Goal: Transaction & Acquisition: Book appointment/travel/reservation

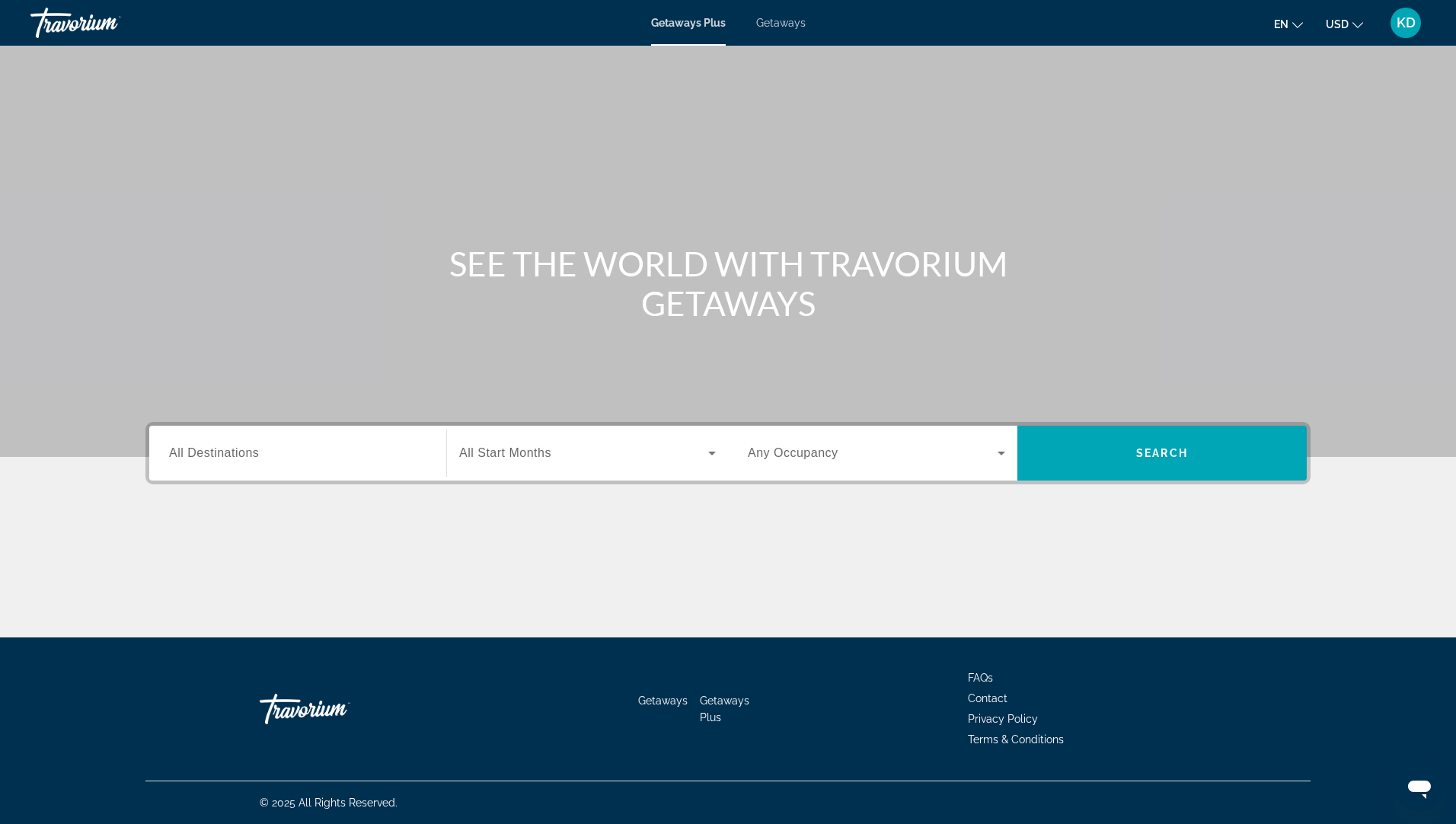
click at [197, 450] on span "All Destinations" at bounding box center [214, 452] width 90 height 13
click at [197, 450] on input "Destination All Destinations" at bounding box center [298, 453] width 257 height 18
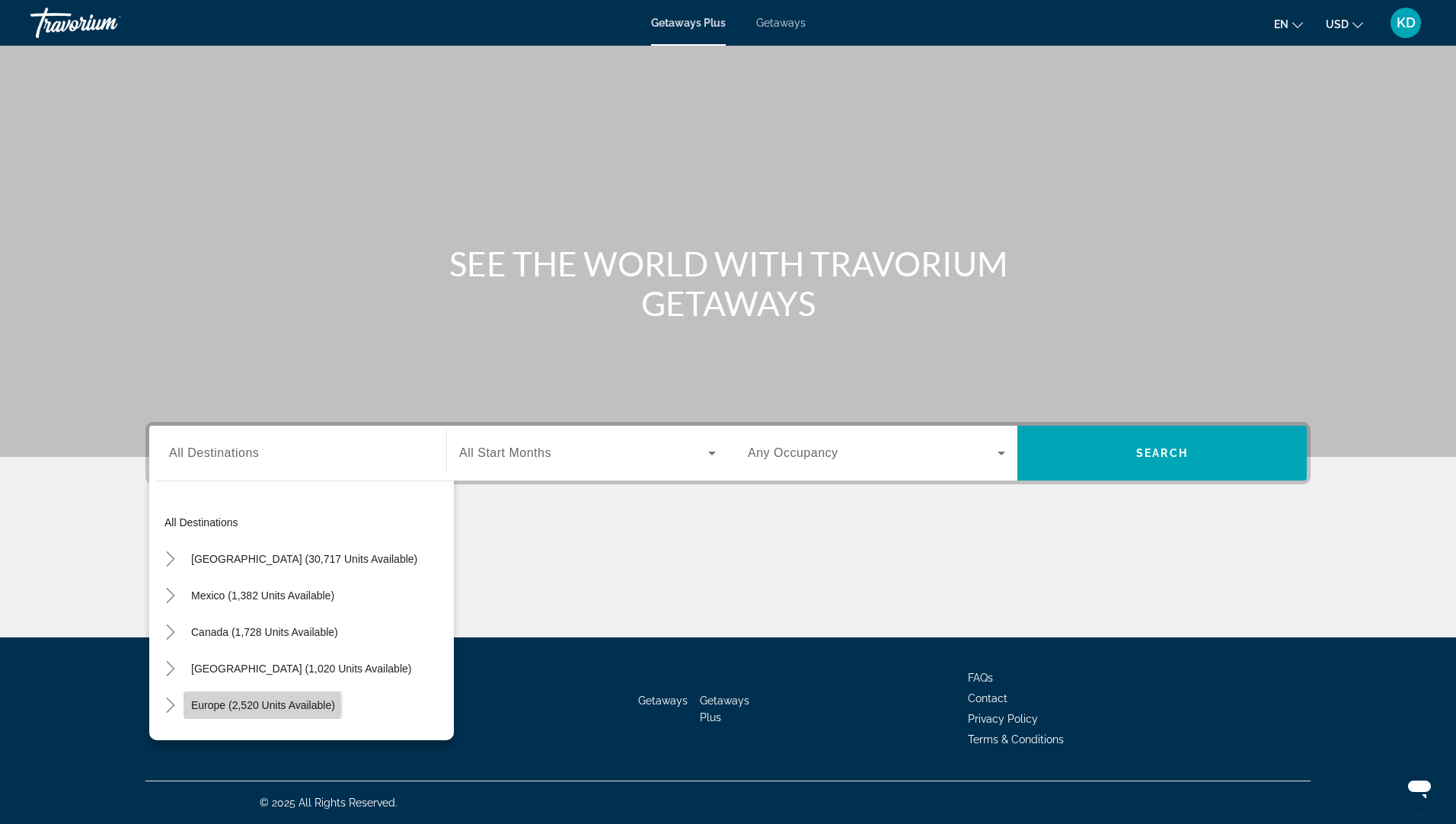
click at [214, 707] on span "Europe (2,520 units available)" at bounding box center [263, 705] width 144 height 12
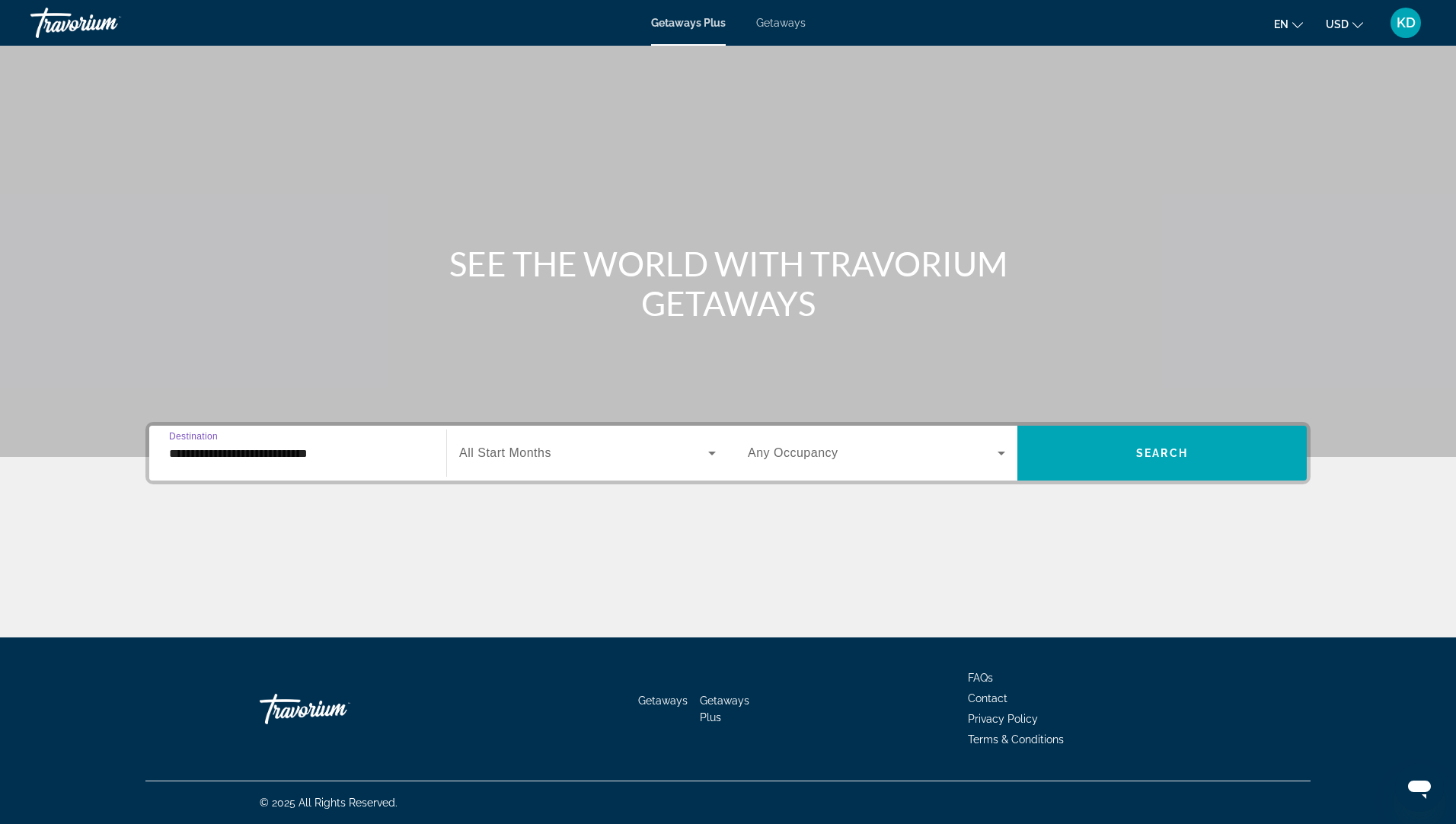
click at [183, 454] on input "**********" at bounding box center [298, 453] width 257 height 18
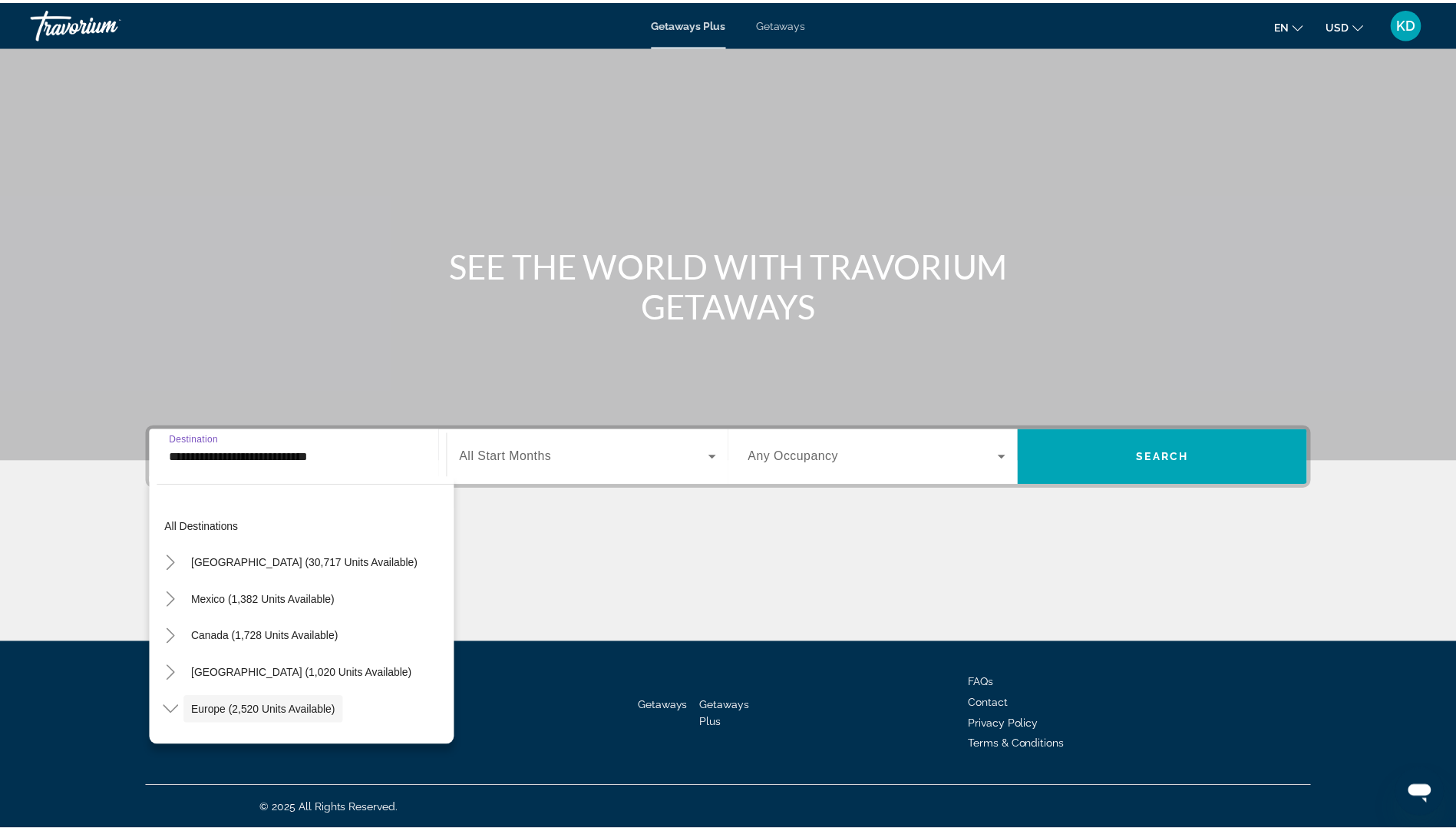
scroll to position [91, 0]
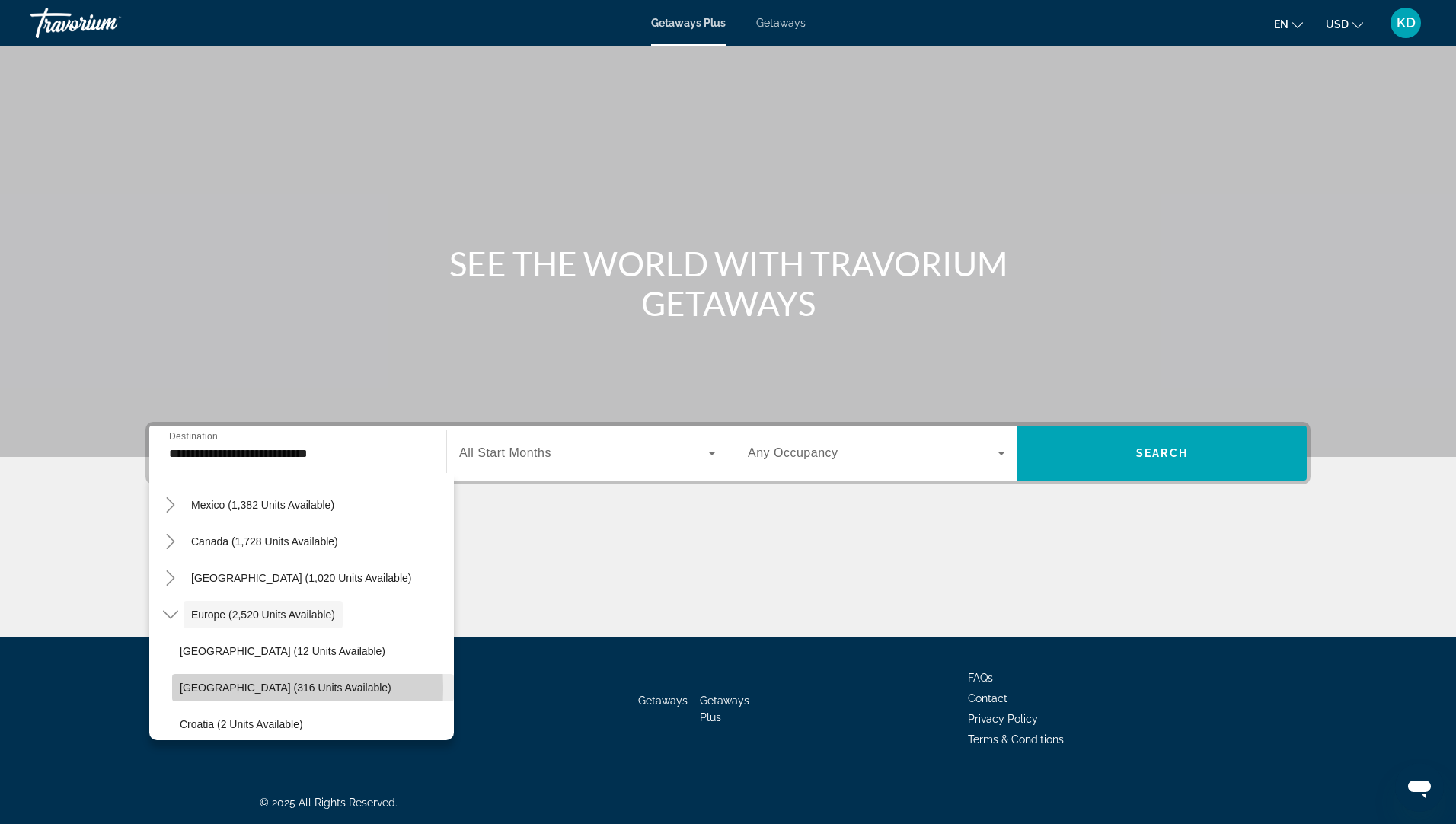
click at [195, 688] on span "[GEOGRAPHIC_DATA] (316 units available)" at bounding box center [285, 688] width 211 height 12
type input "**********"
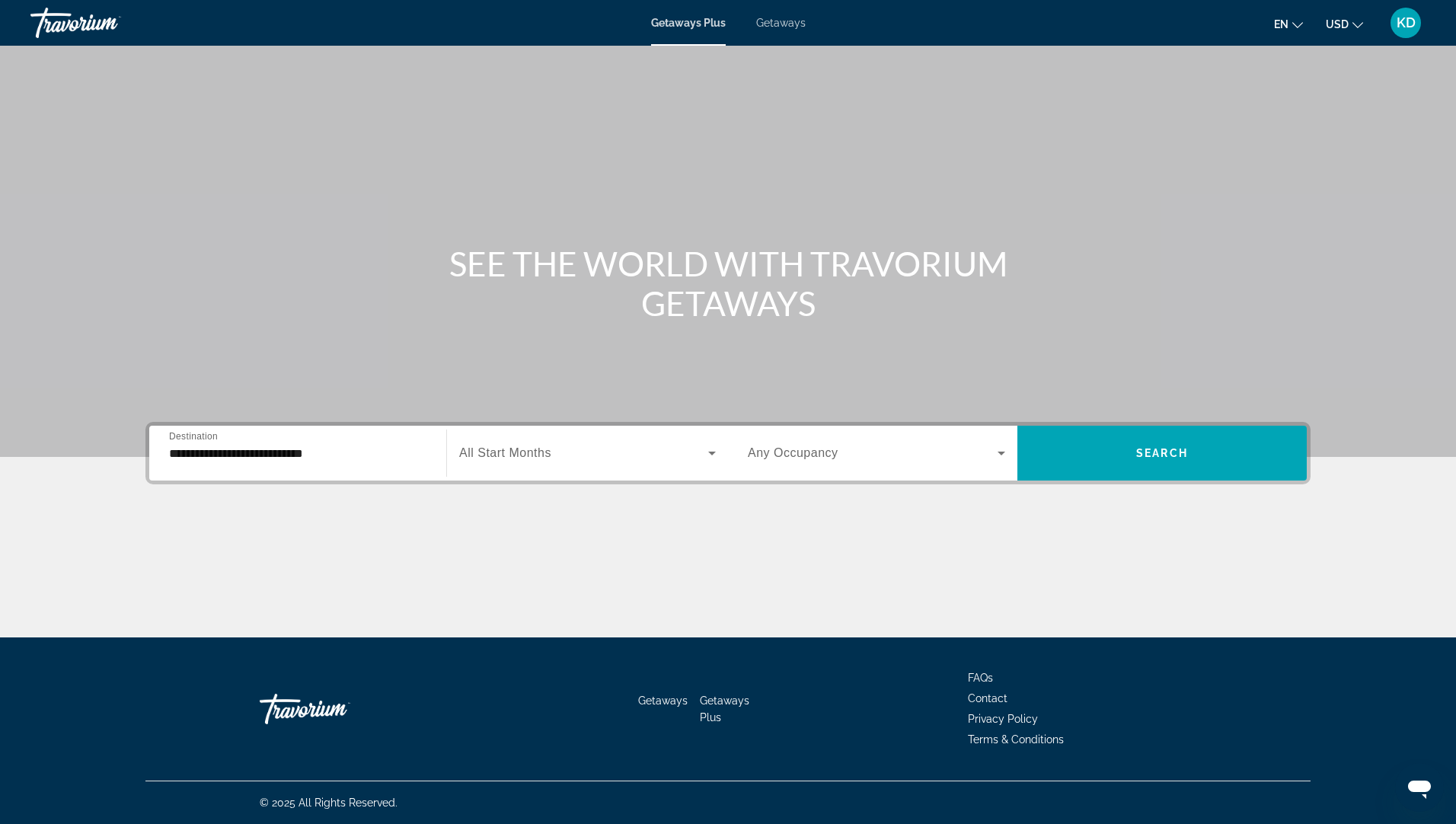
click at [542, 455] on span "All Start Months" at bounding box center [505, 452] width 92 height 13
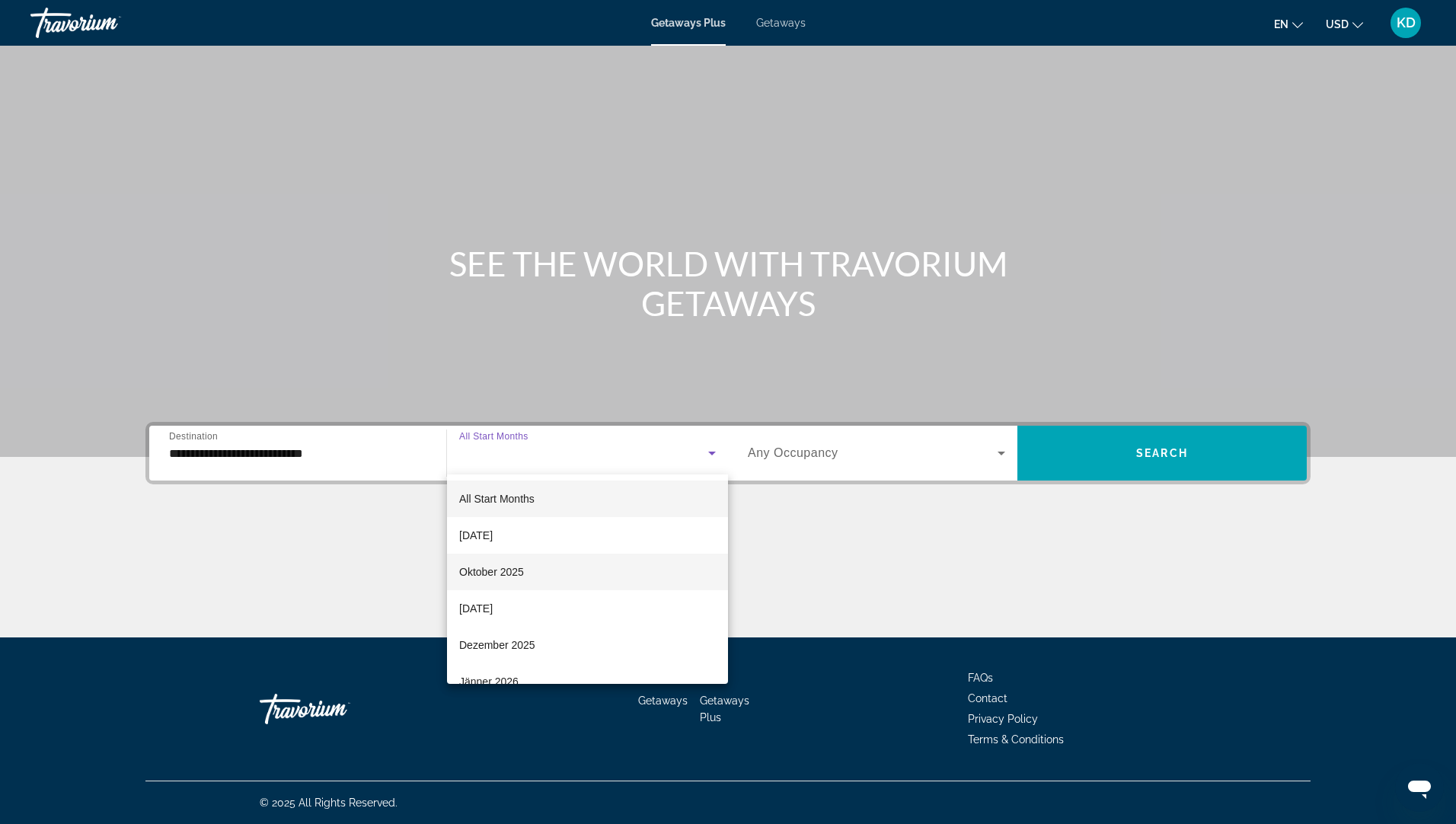
click at [500, 569] on span "Oktober 2025" at bounding box center [491, 571] width 65 height 18
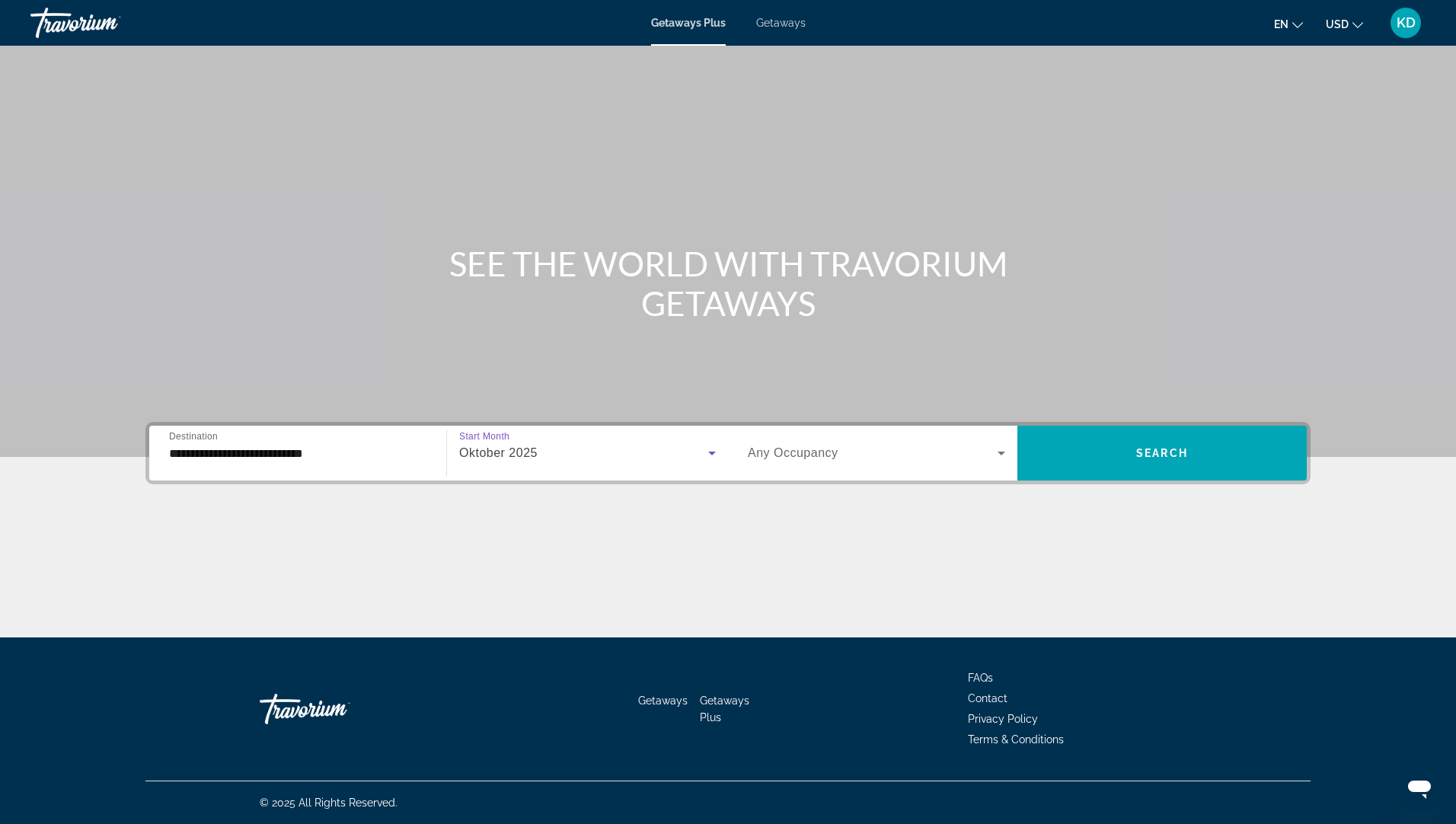
click at [1004, 449] on icon "Search widget" at bounding box center [1001, 453] width 18 height 18
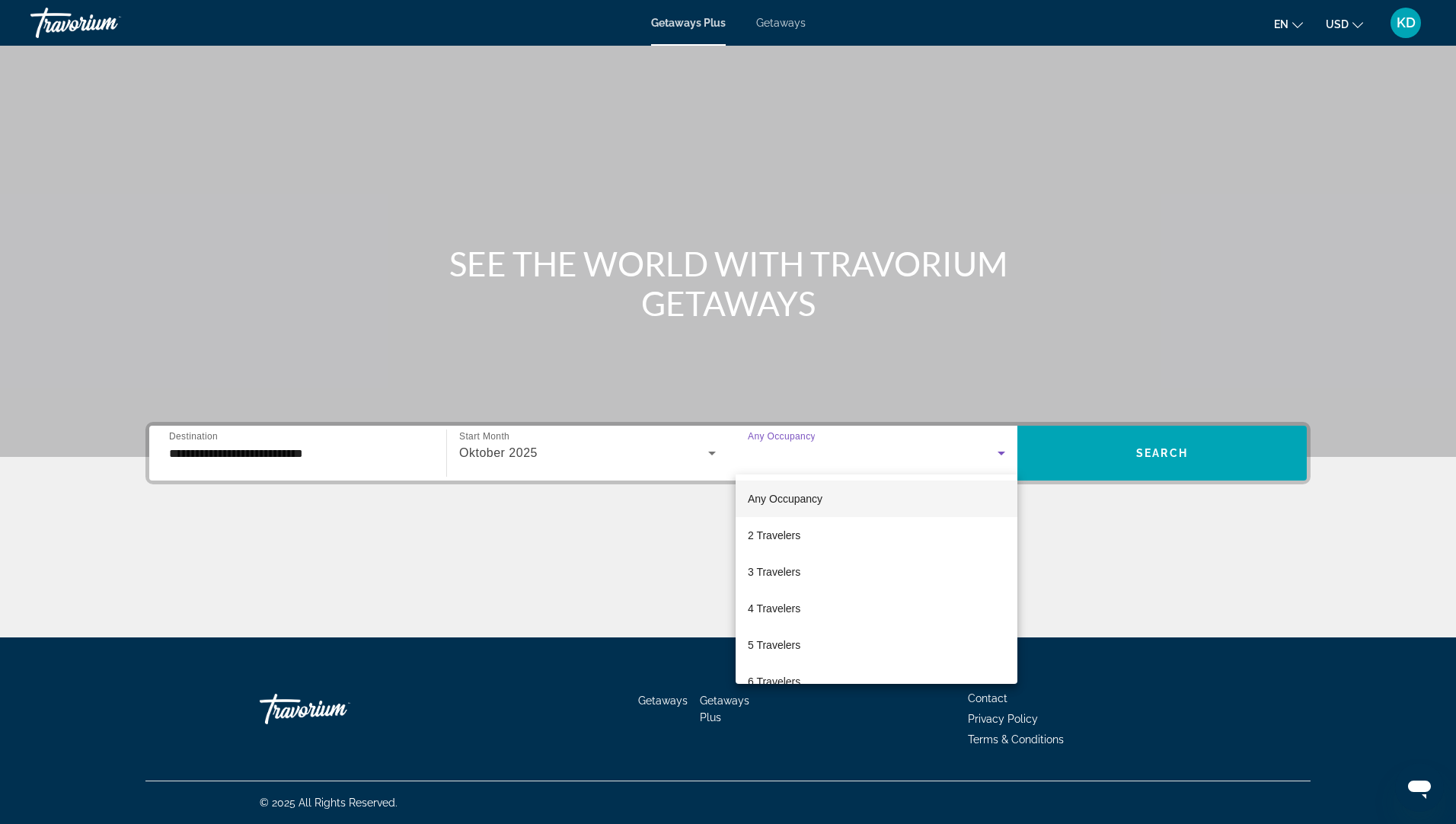
click at [1157, 445] on div at bounding box center [728, 412] width 1456 height 824
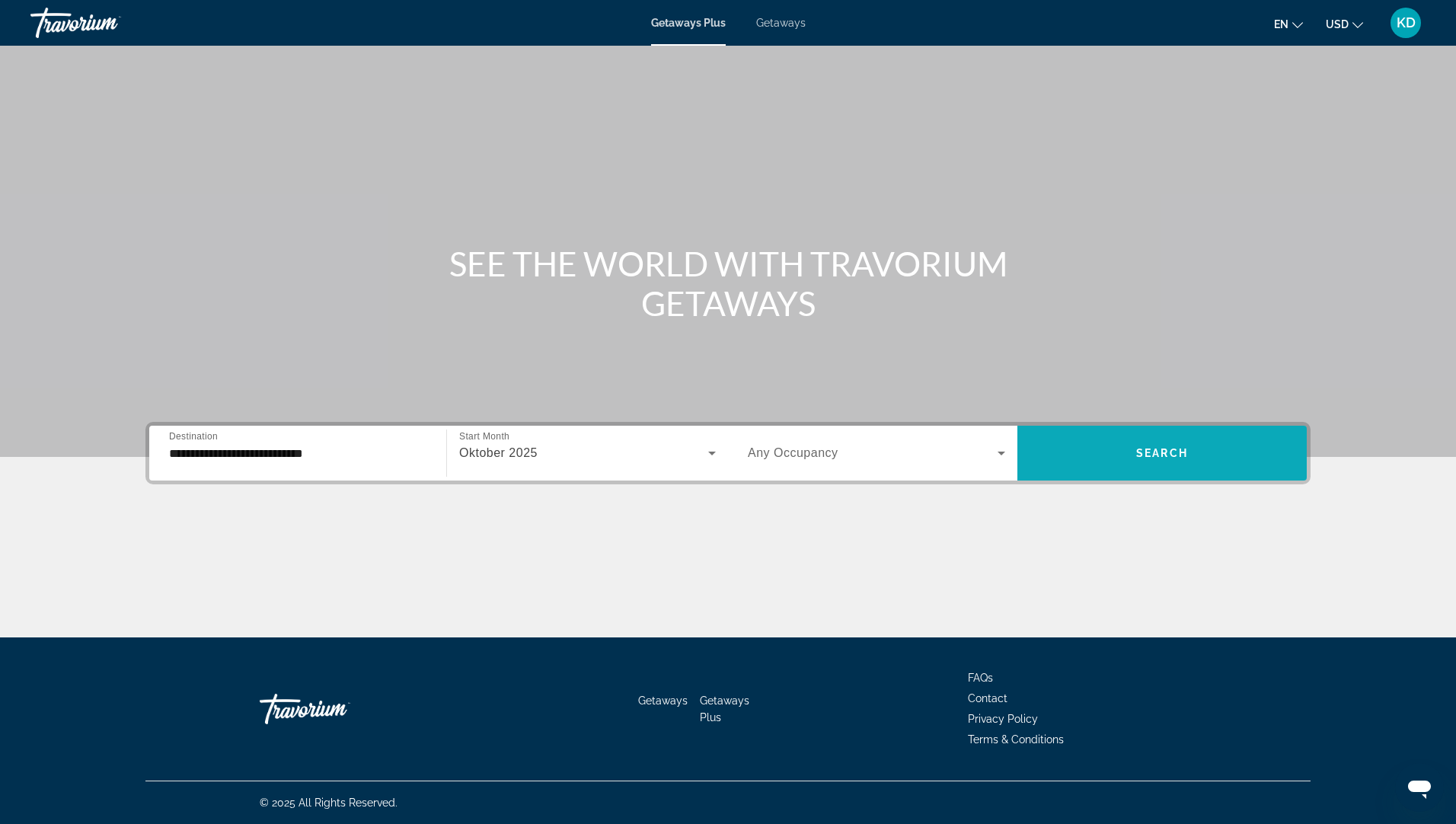
click at [1147, 450] on span "Search" at bounding box center [1163, 453] width 52 height 12
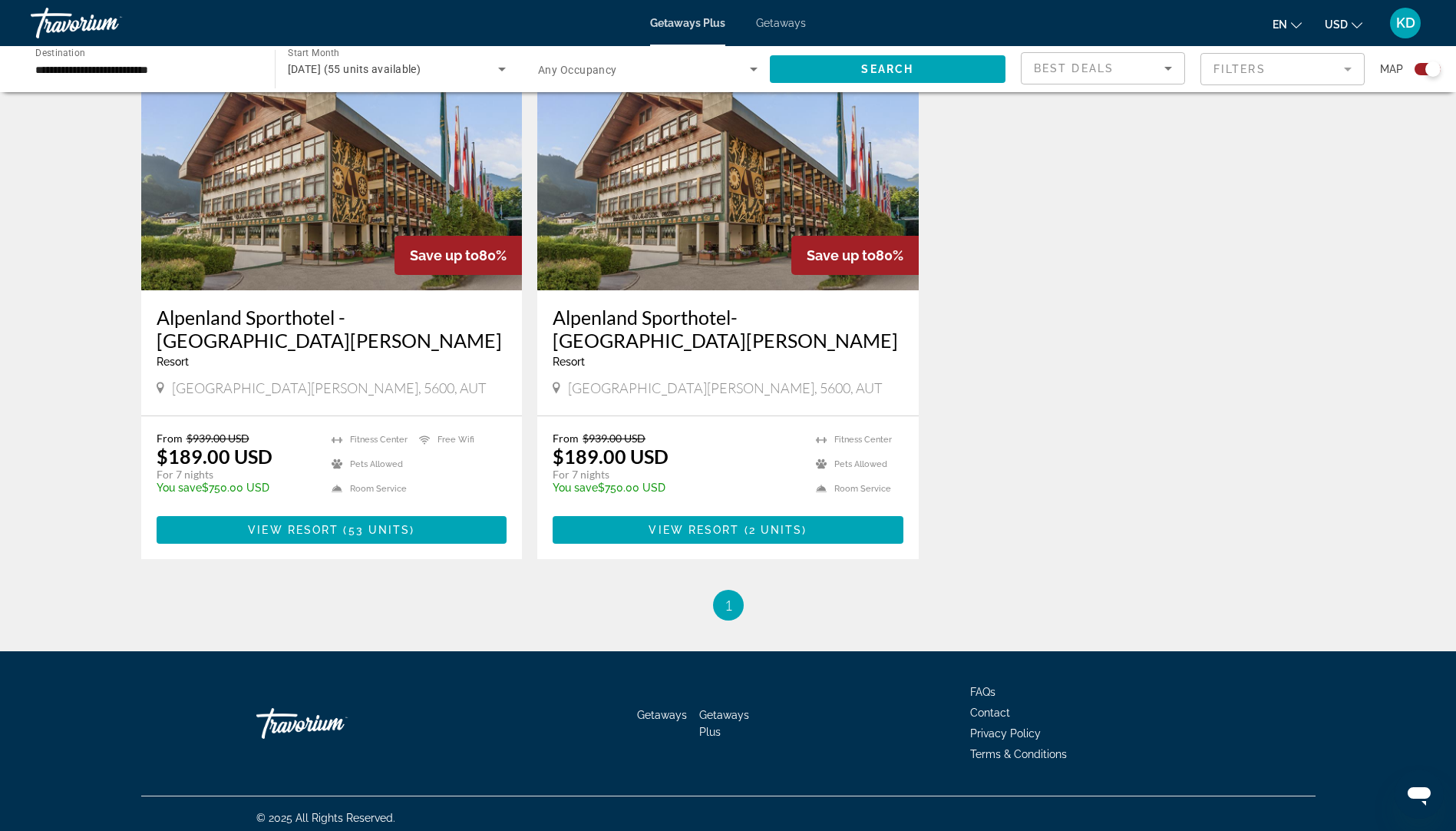
scroll to position [586, 0]
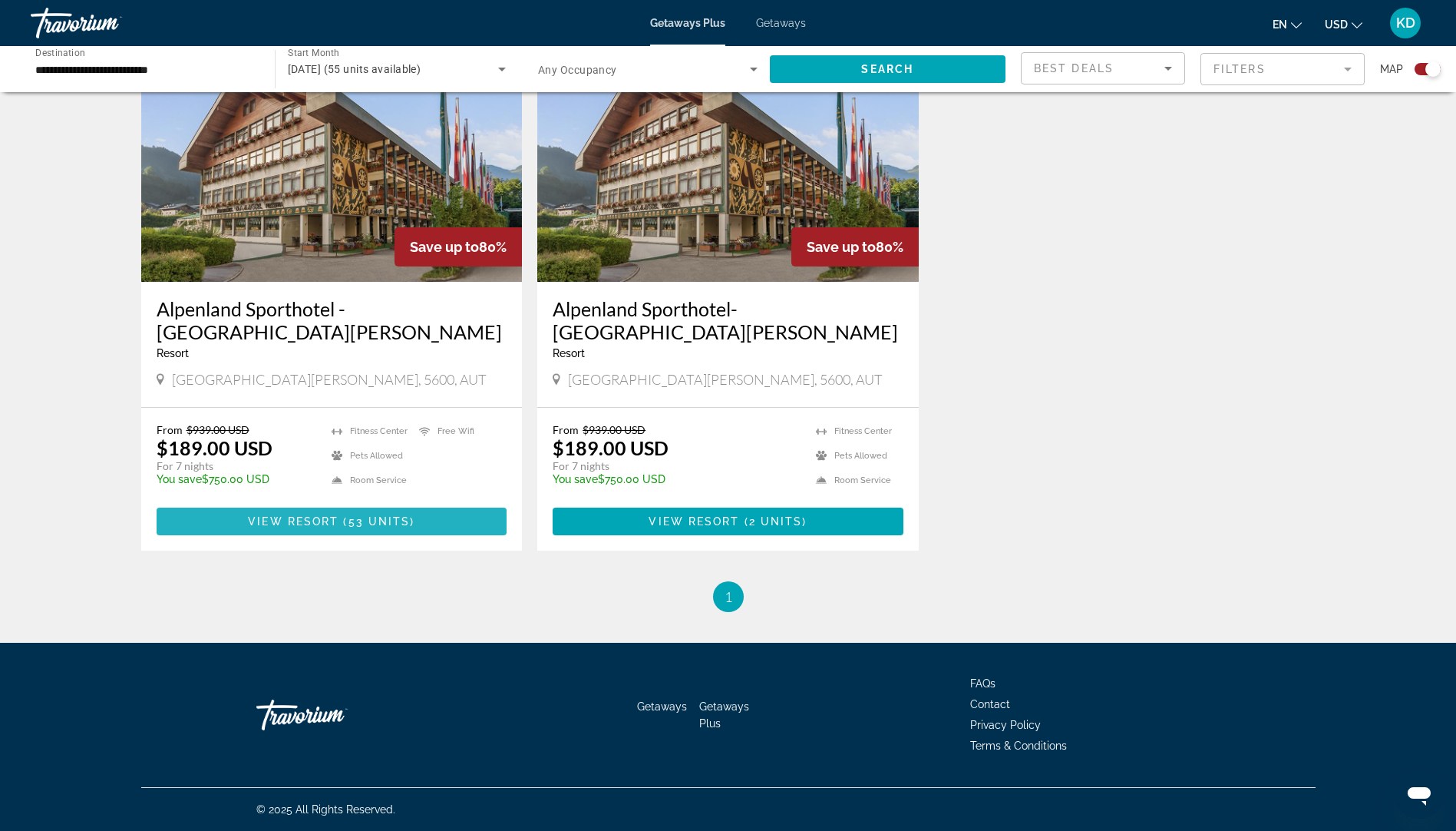
click at [290, 526] on span "View Resort" at bounding box center [293, 521] width 90 height 12
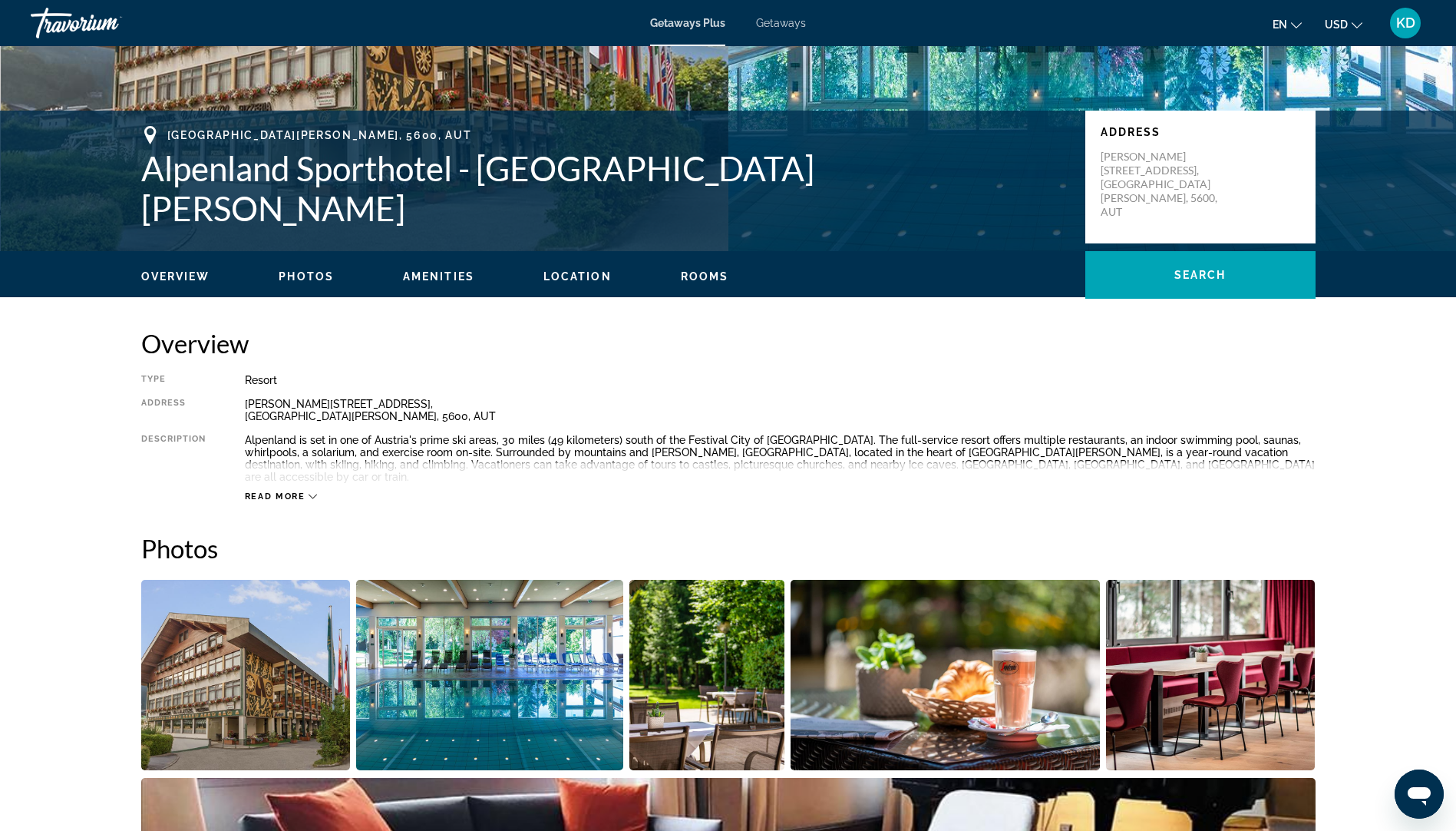
scroll to position [307, 0]
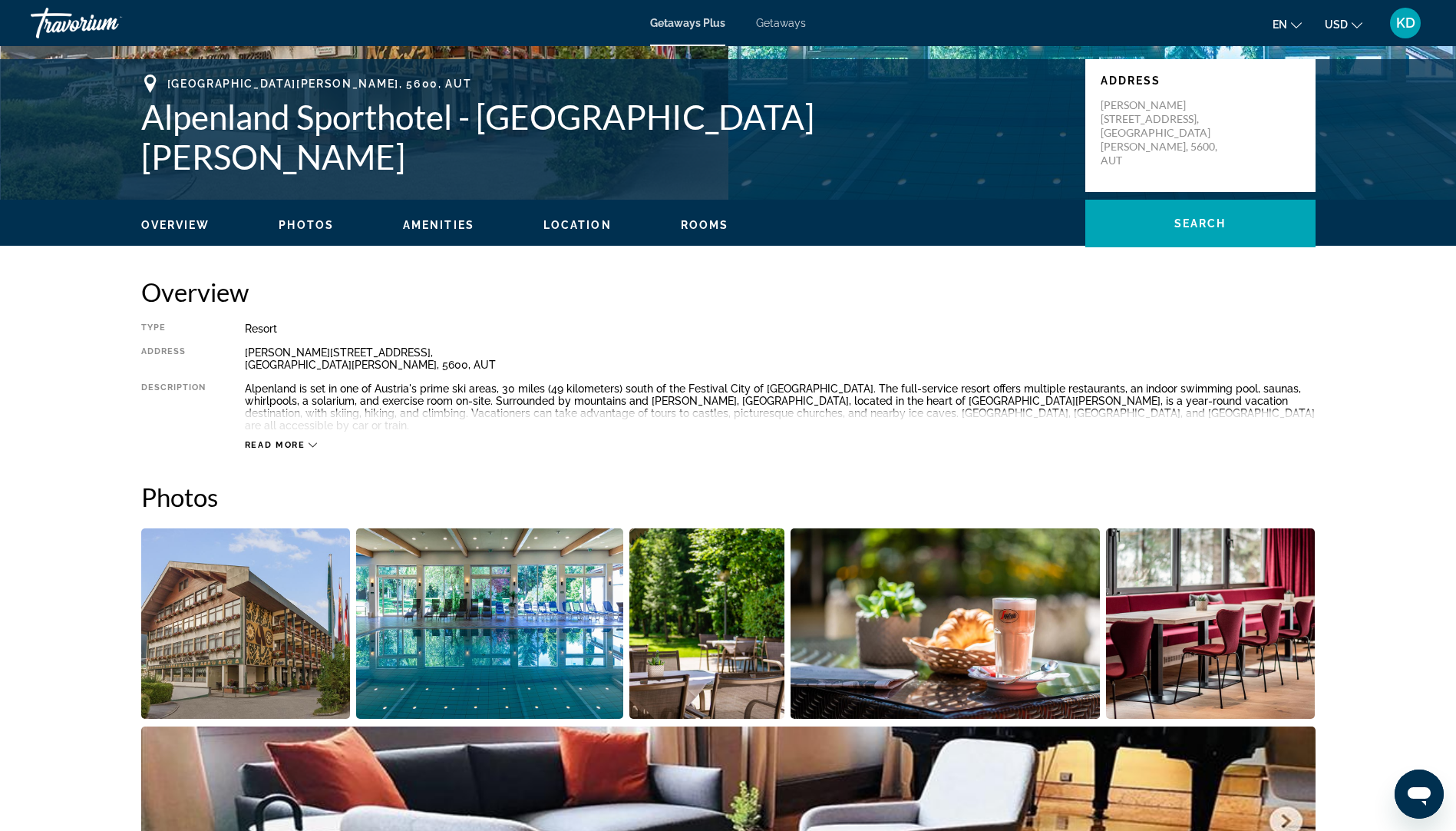
click at [309, 441] on icon "Main content" at bounding box center [313, 446] width 9 height 9
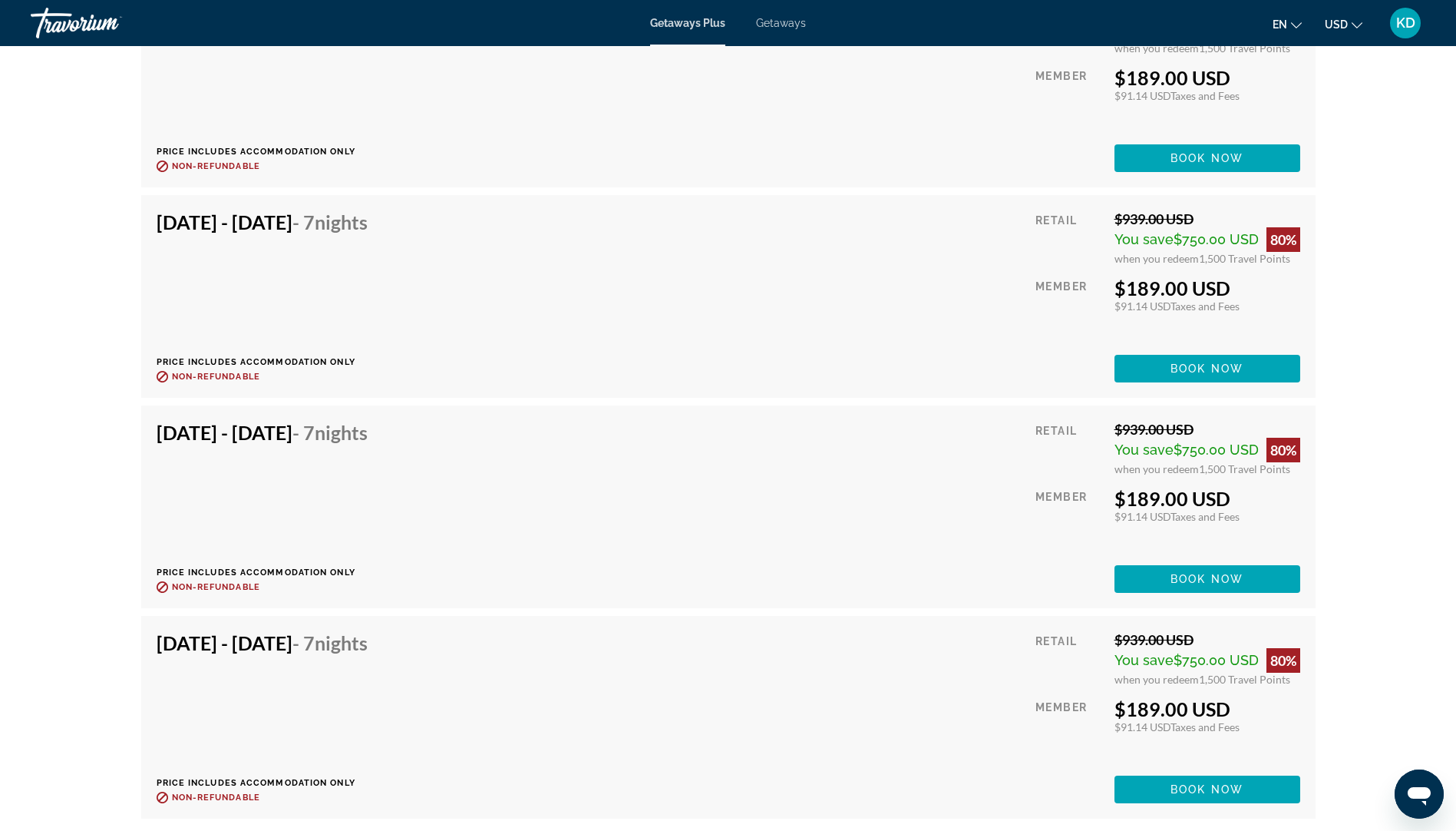
scroll to position [3840, 0]
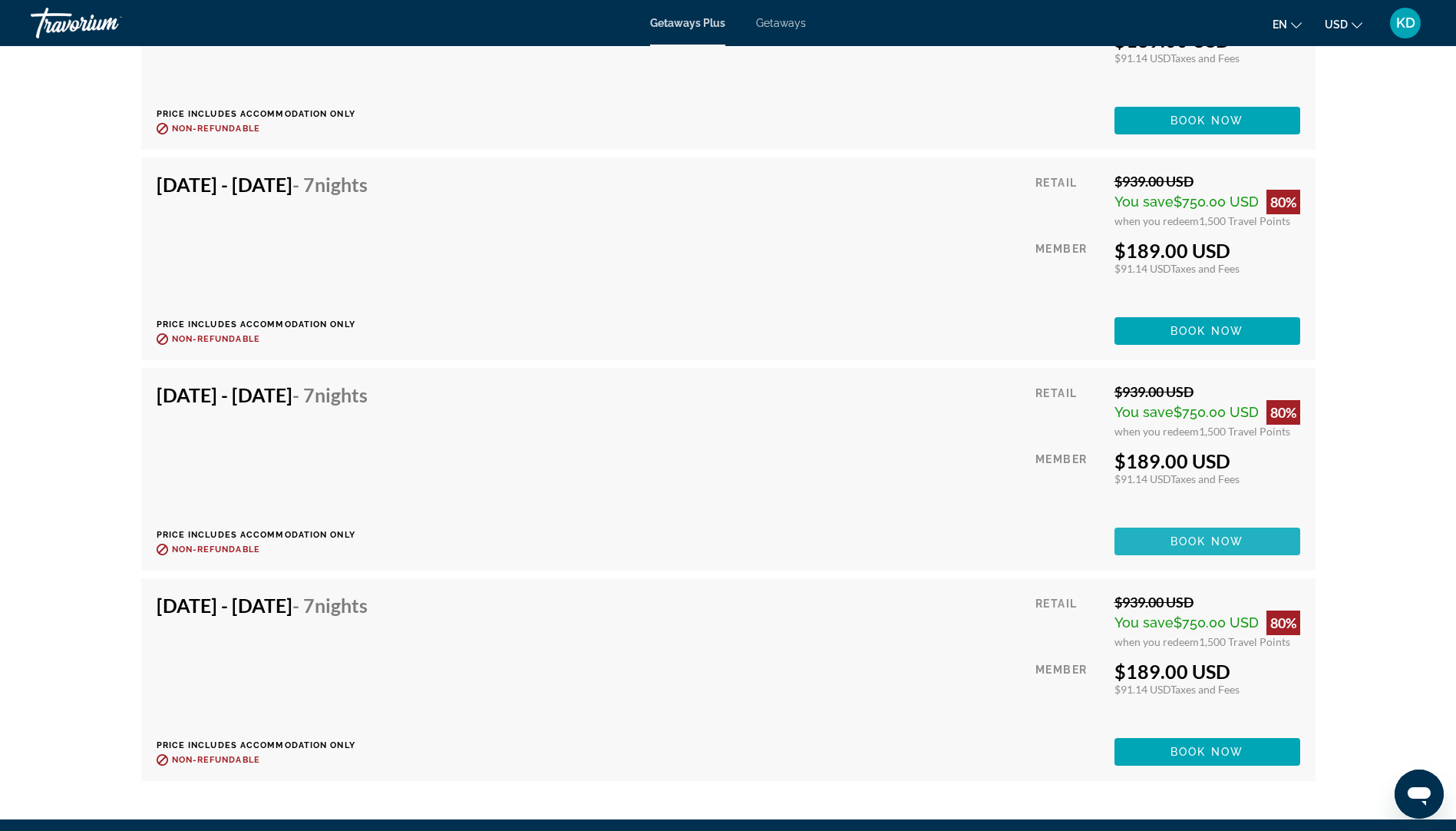
click at [1205, 523] on span "Main content" at bounding box center [1207, 541] width 186 height 37
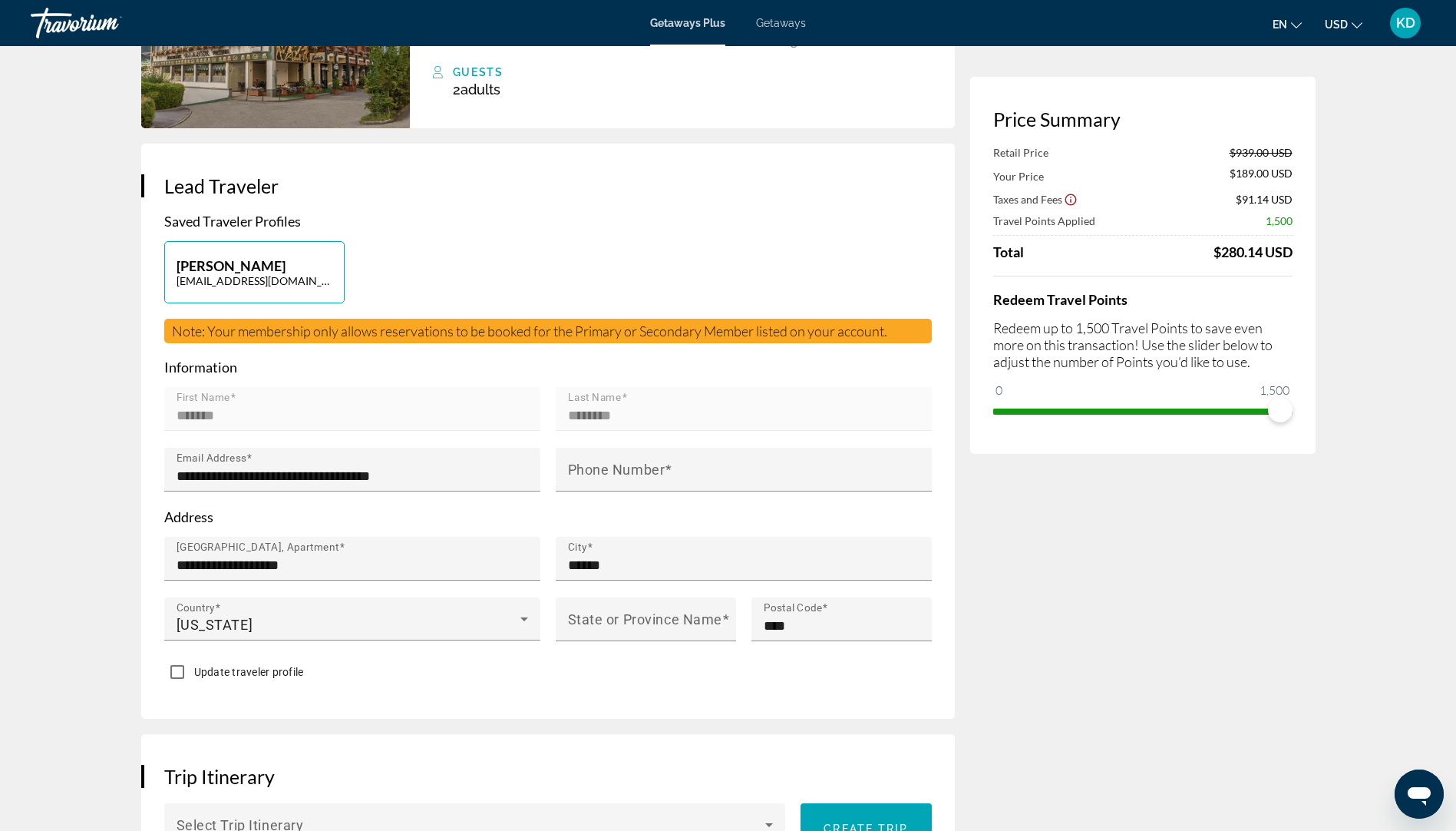
scroll to position [231, 0]
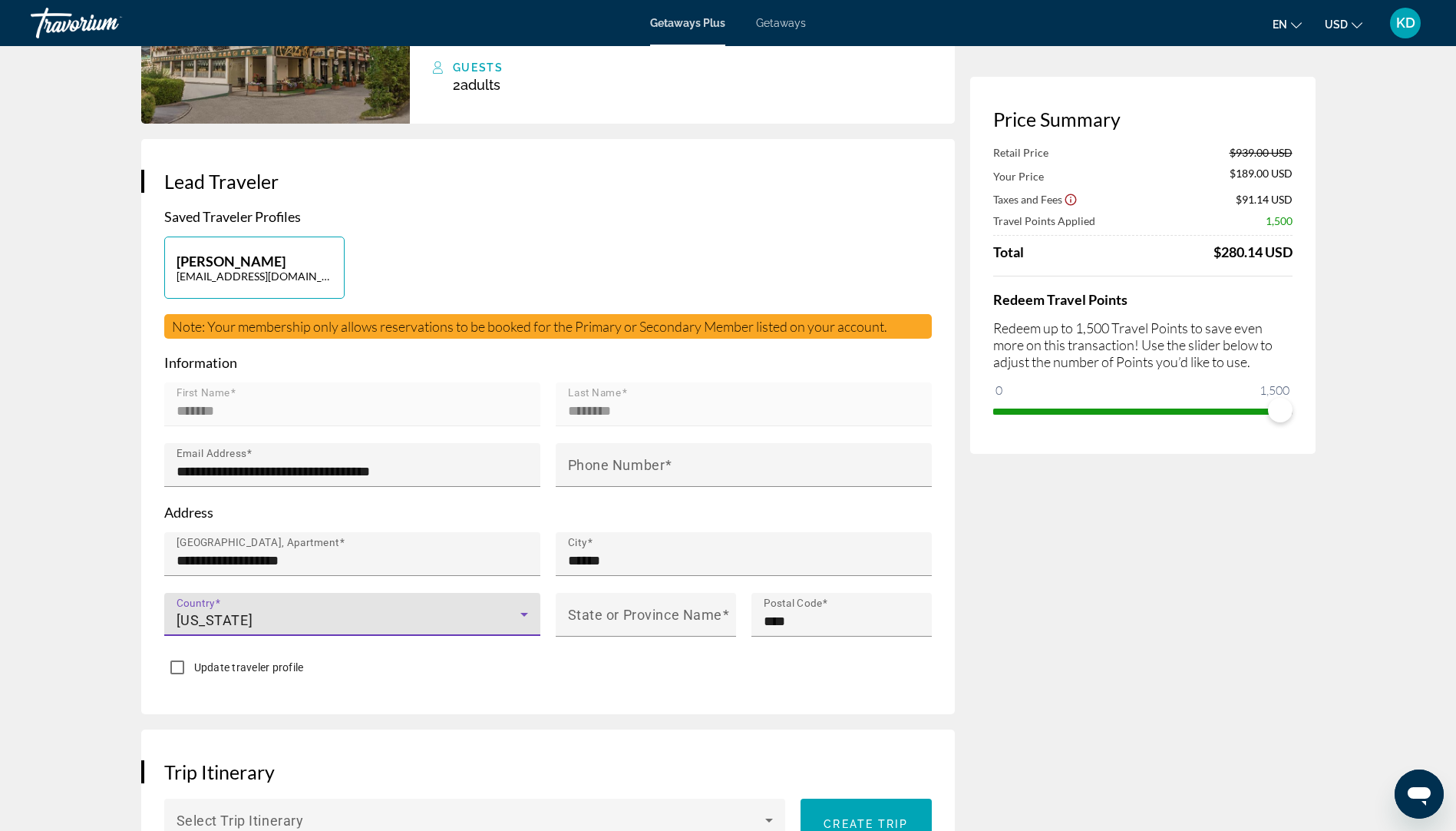
click at [303, 612] on div "American Samoa" at bounding box center [348, 620] width 344 height 18
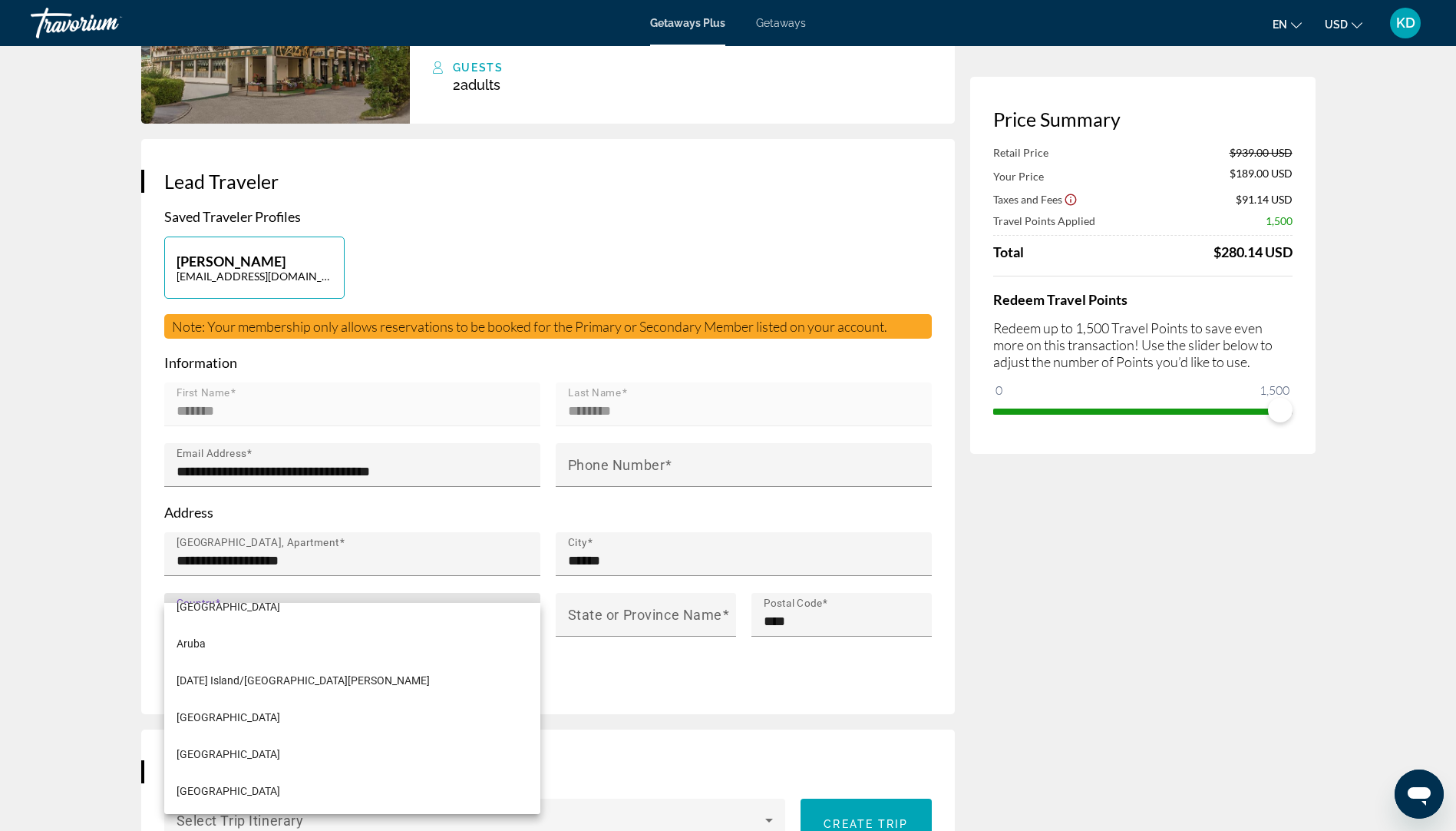
scroll to position [461, 0]
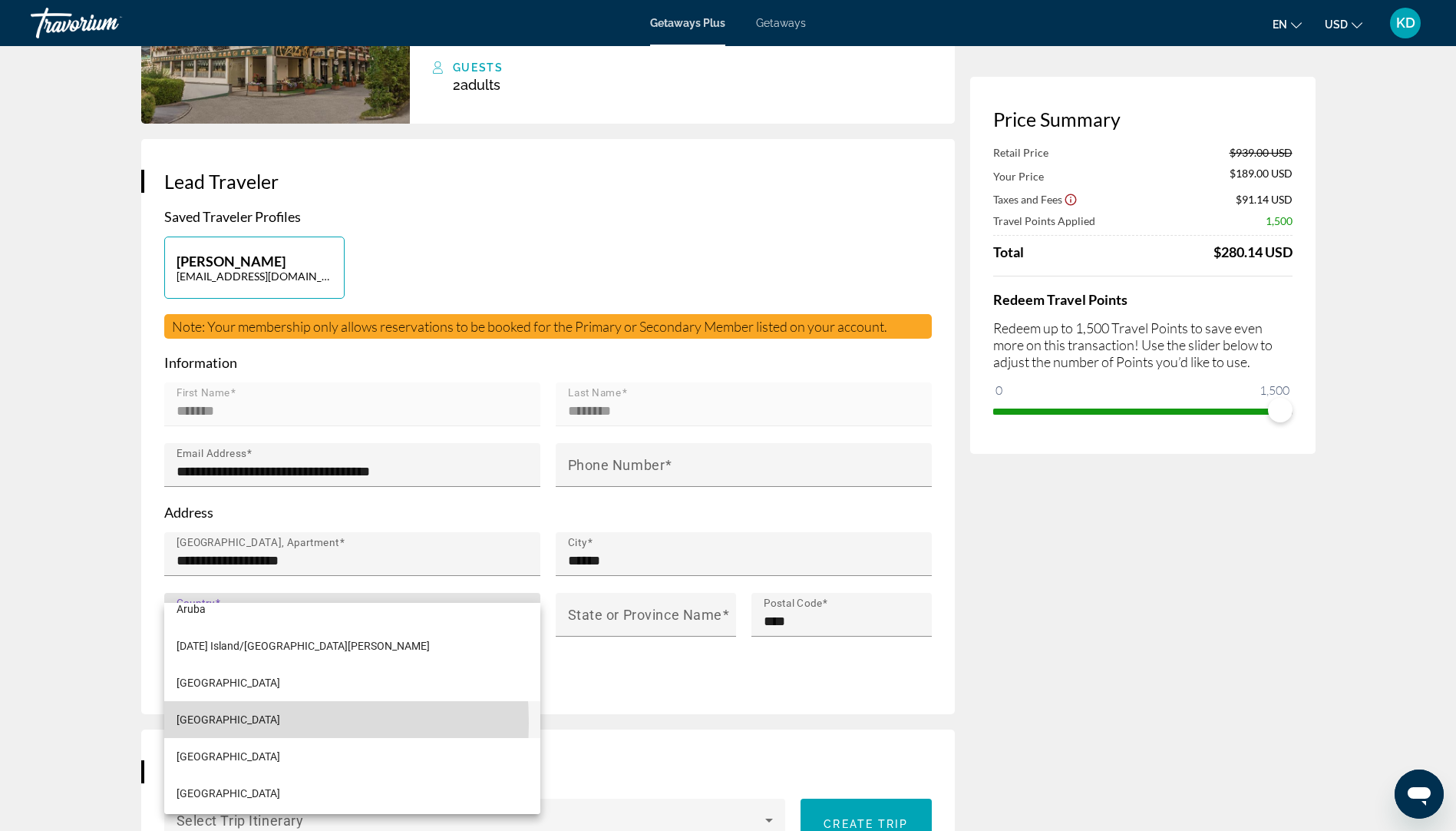
click at [187, 722] on span "[GEOGRAPHIC_DATA]" at bounding box center [228, 719] width 104 height 18
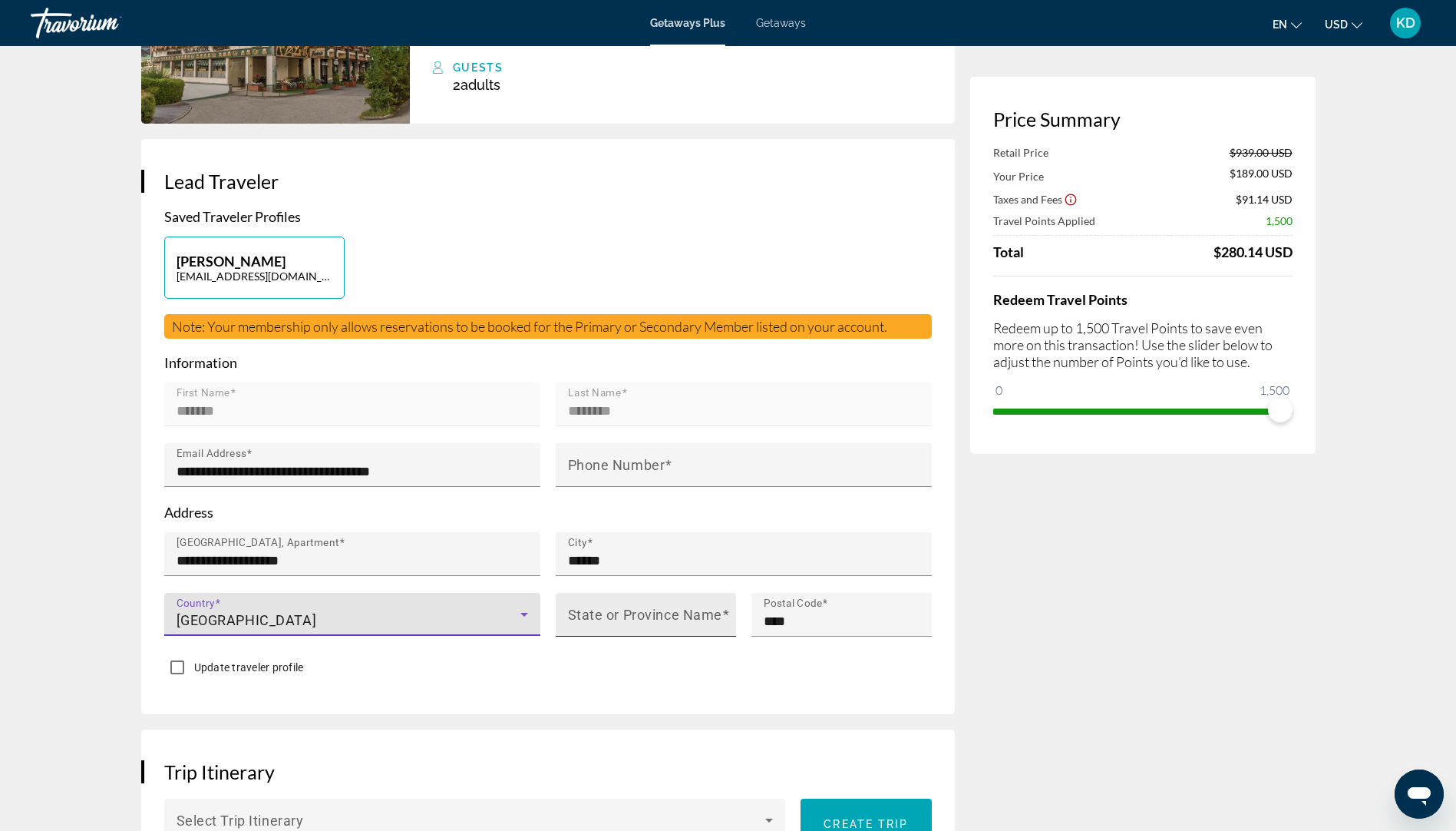
click at [718, 612] on input "State or Province Name" at bounding box center [651, 620] width 165 height 18
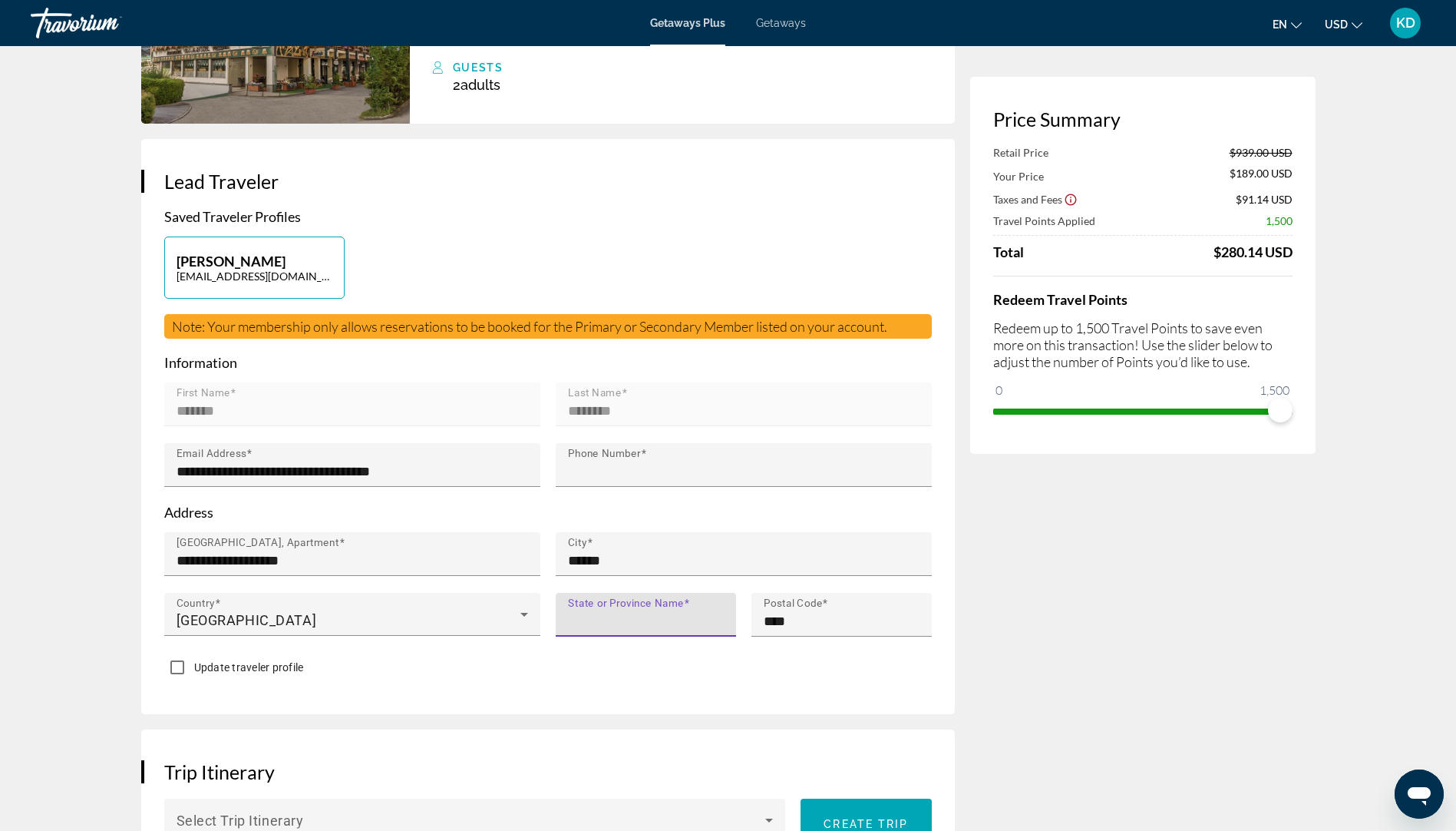
type input "****"
type input "**********"
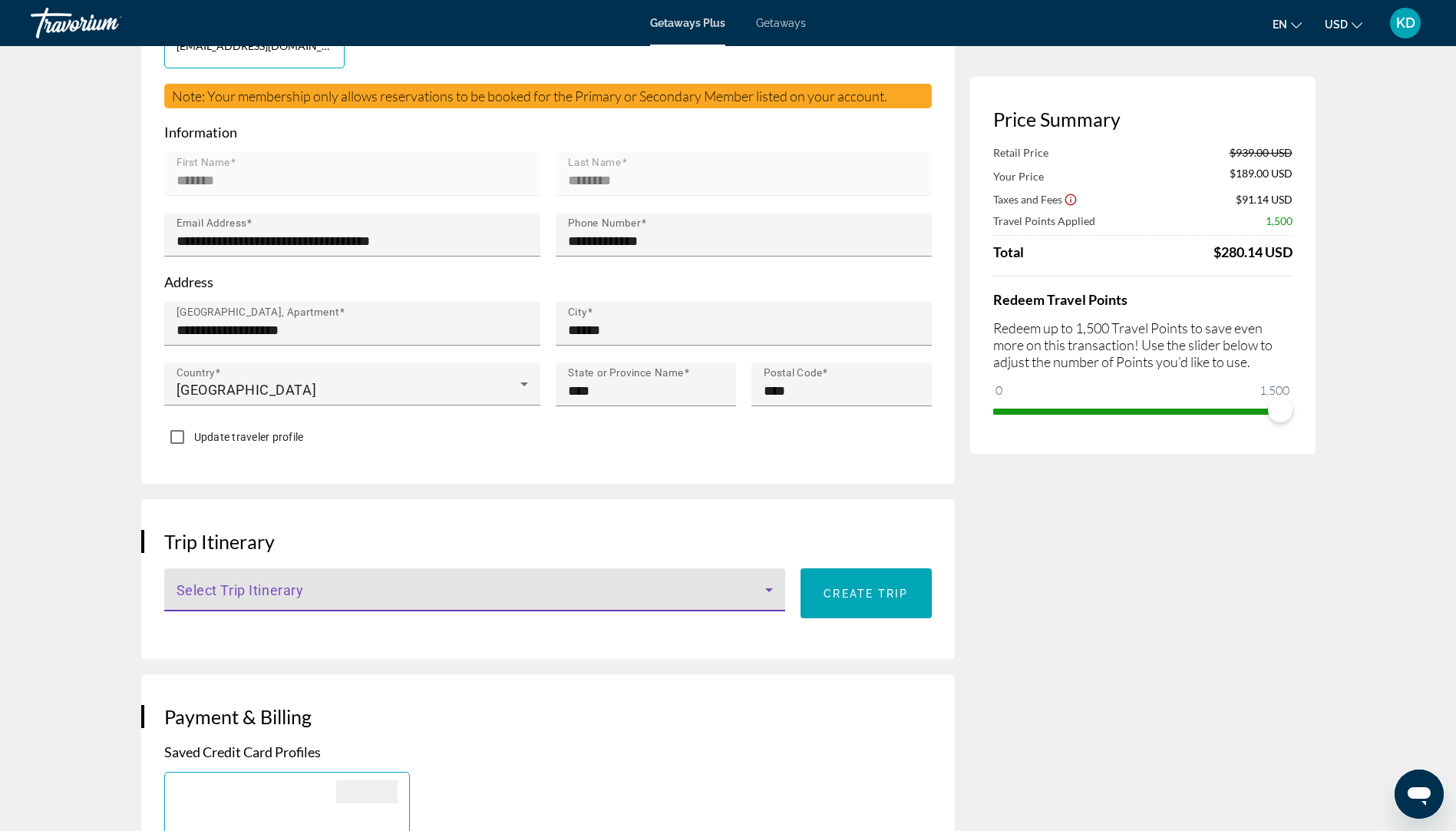
click at [774, 580] on icon "Main content" at bounding box center [769, 589] width 18 height 18
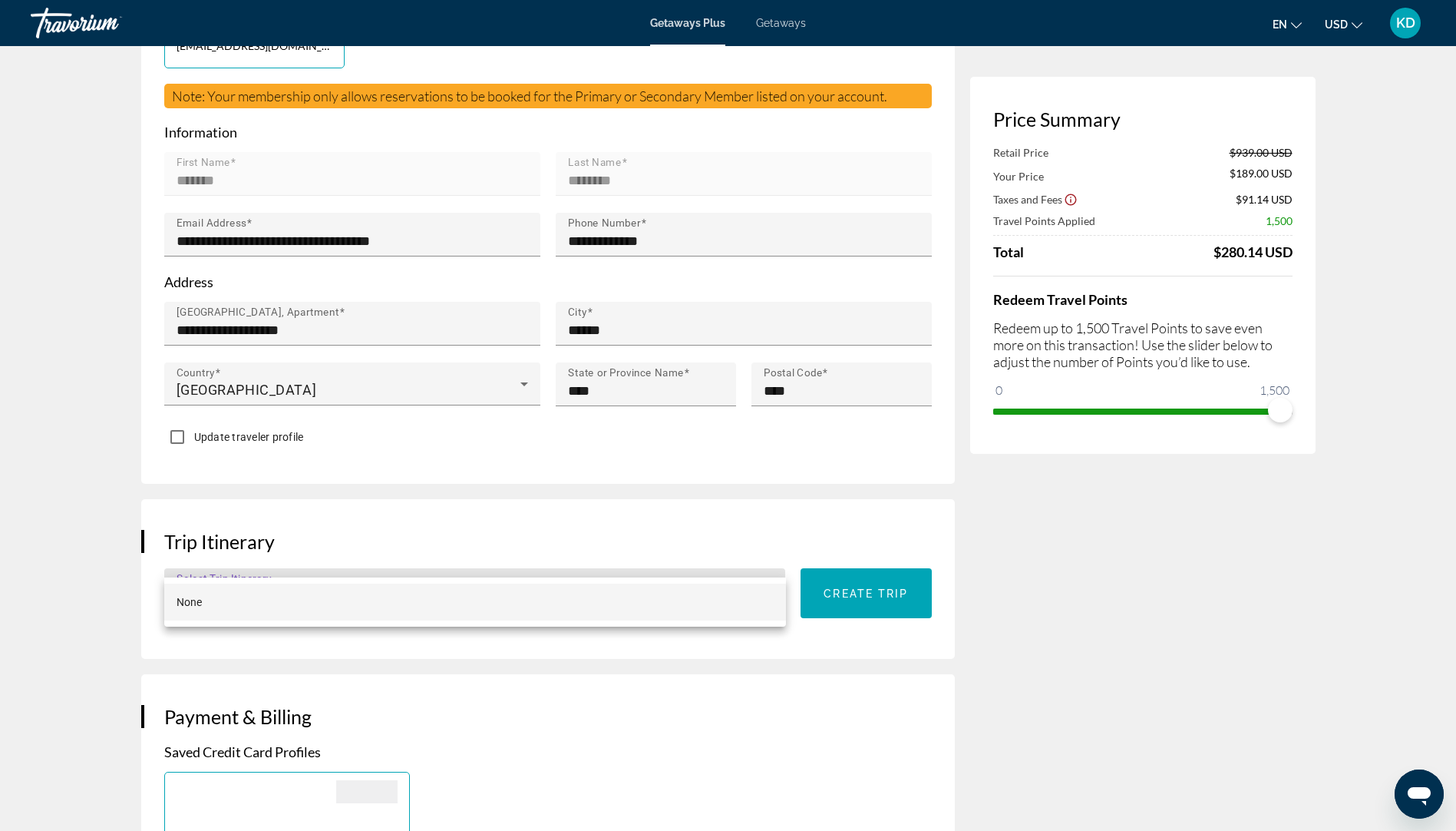
click at [725, 512] on div at bounding box center [728, 415] width 1456 height 831
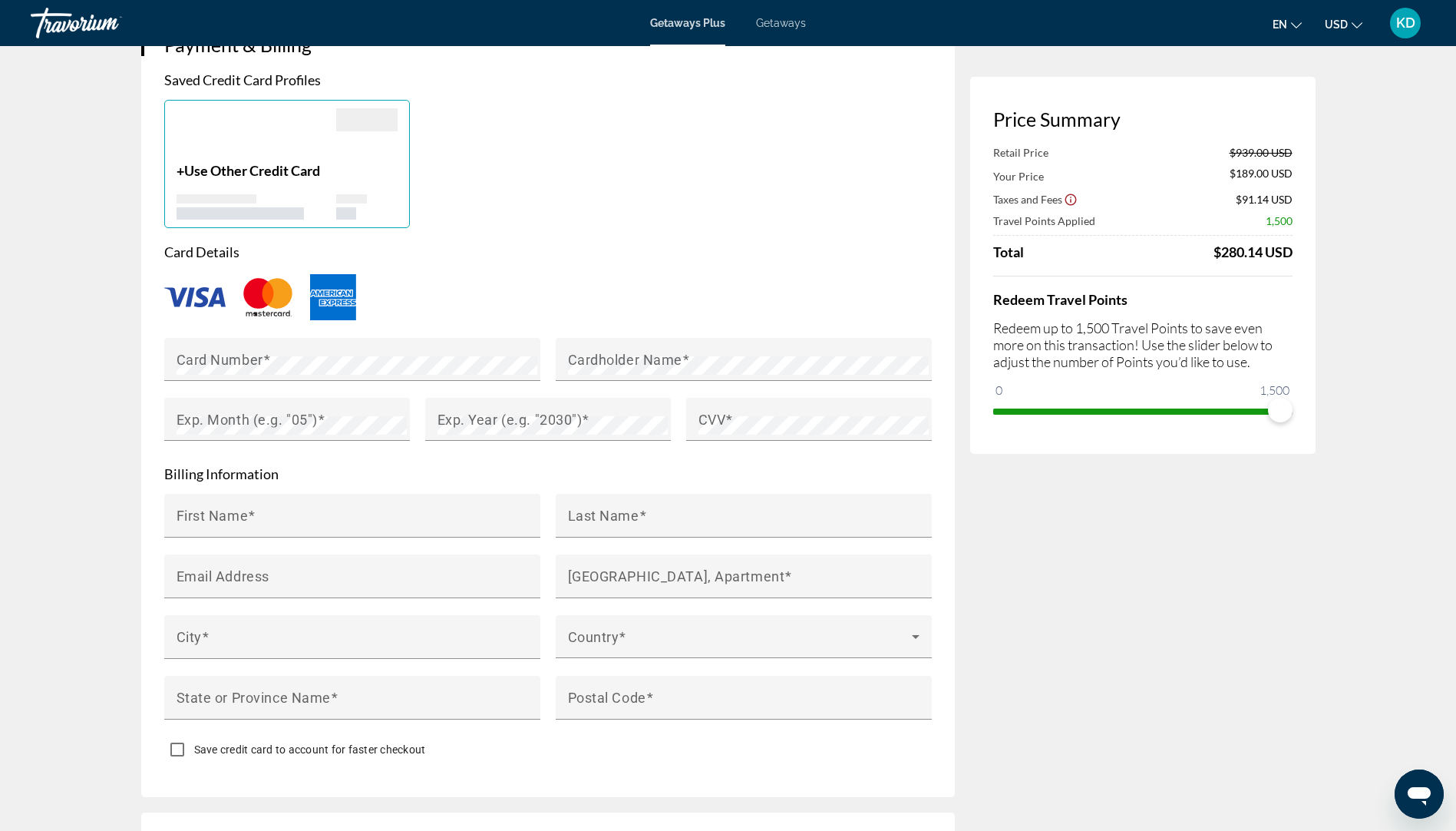
scroll to position [1093, 0]
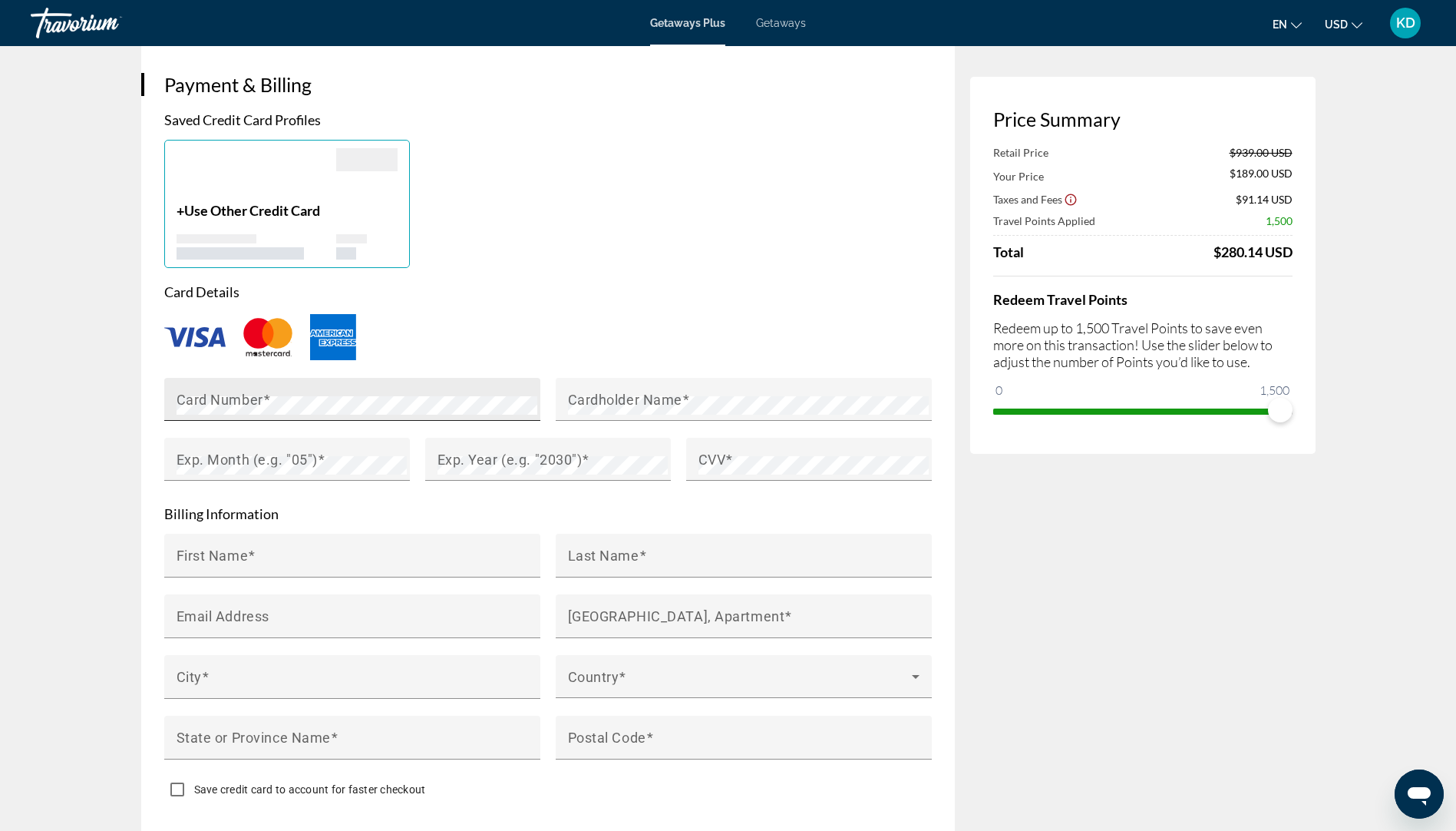
click at [218, 391] on mat-label "Card Number" at bounding box center [220, 399] width 87 height 17
click at [588, 391] on mat-label "Cardholder Name" at bounding box center [624, 399] width 114 height 17
click at [261, 451] on mat-label "Exp. Month (e.g. "05")" at bounding box center [247, 459] width 141 height 17
click at [444, 451] on mat-label "Exp. Year (e.g. "2030")" at bounding box center [510, 459] width 145 height 17
click at [709, 451] on mat-label "CVV" at bounding box center [712, 459] width 28 height 17
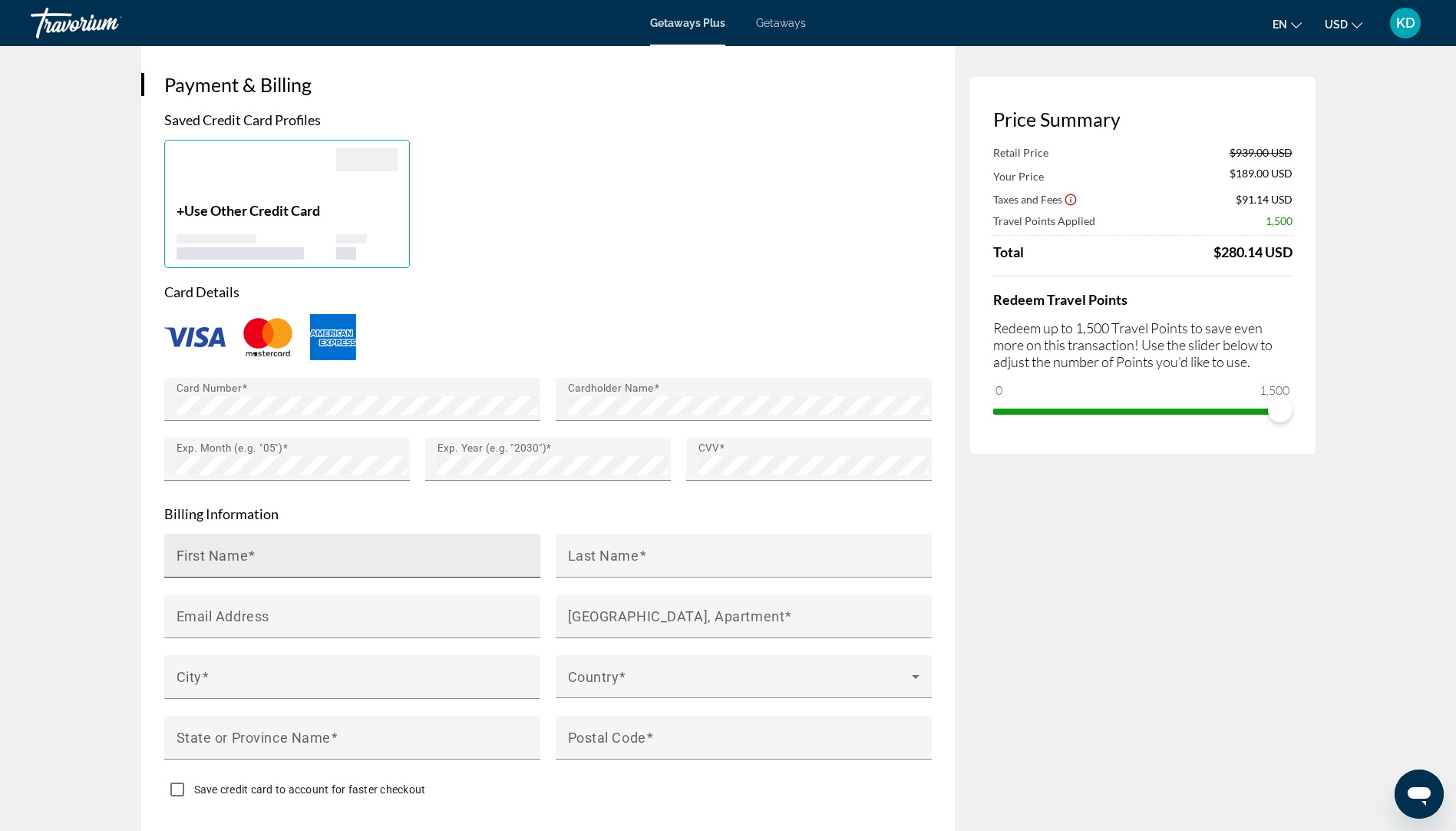
click at [246, 533] on div "First Name" at bounding box center [357, 555] width 361 height 44
type input "******"
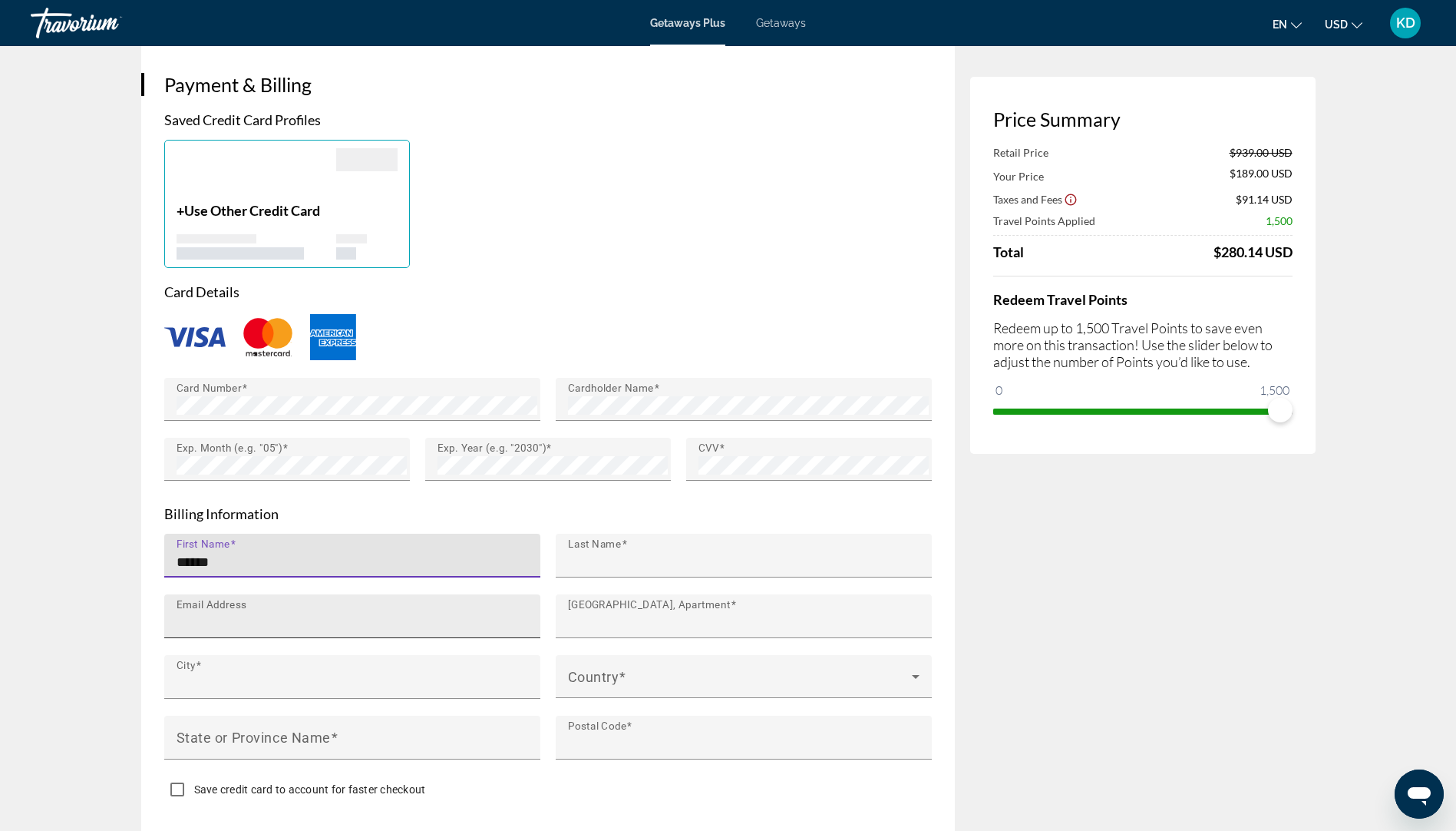
type input "********"
type input "**********"
type input "****"
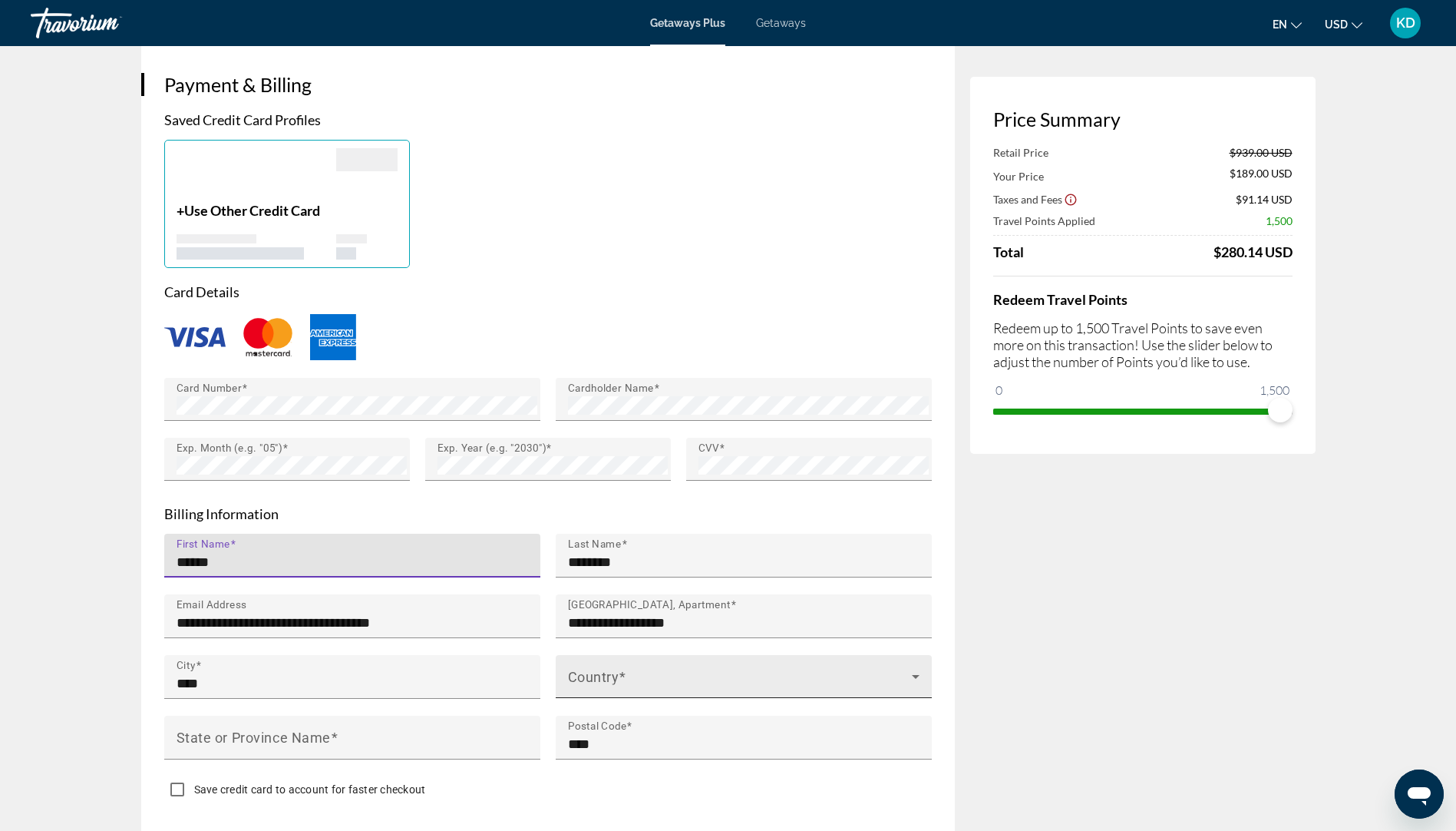
type input "******"
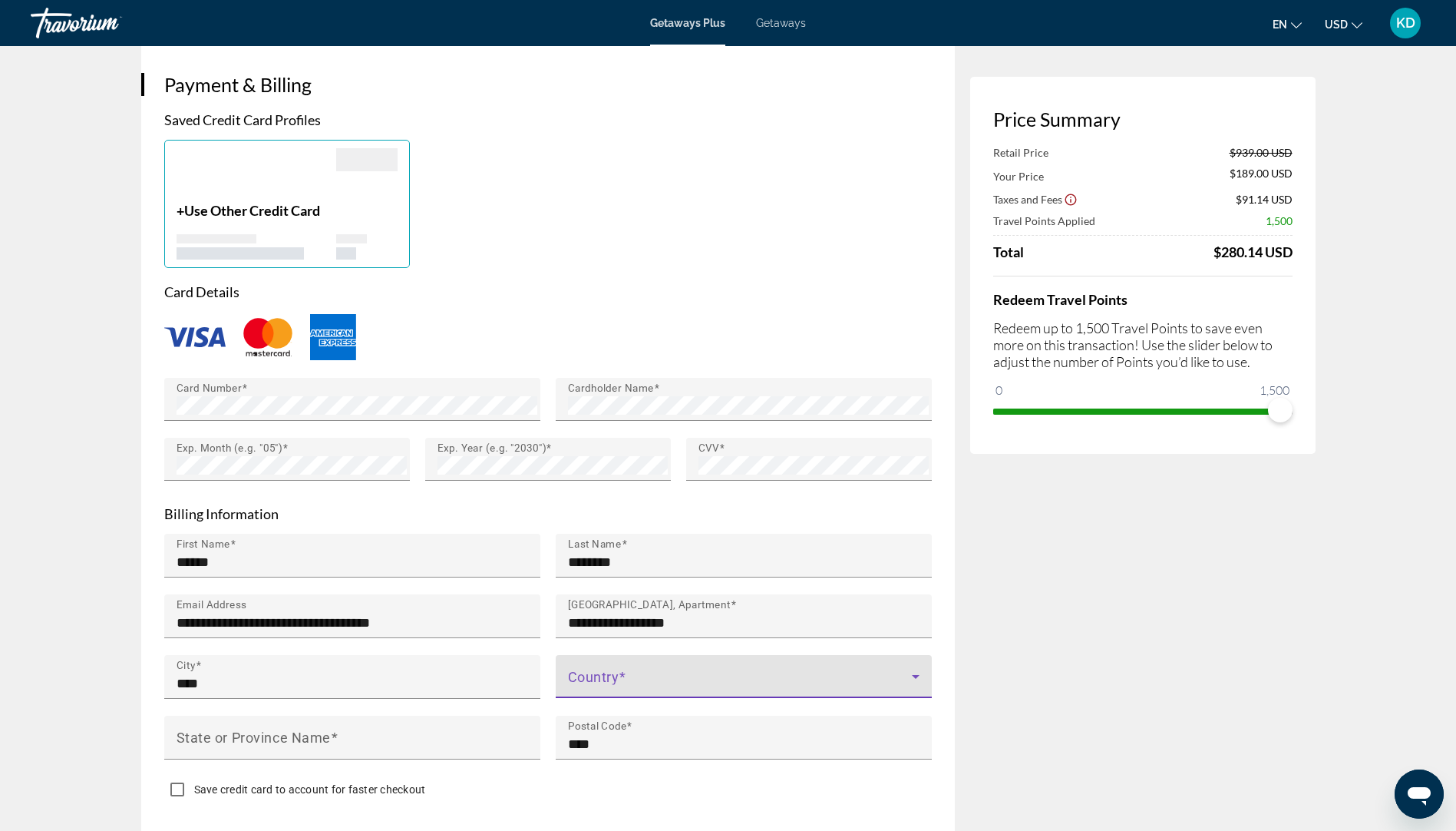
click at [587, 674] on span "Main content" at bounding box center [739, 682] width 344 height 18
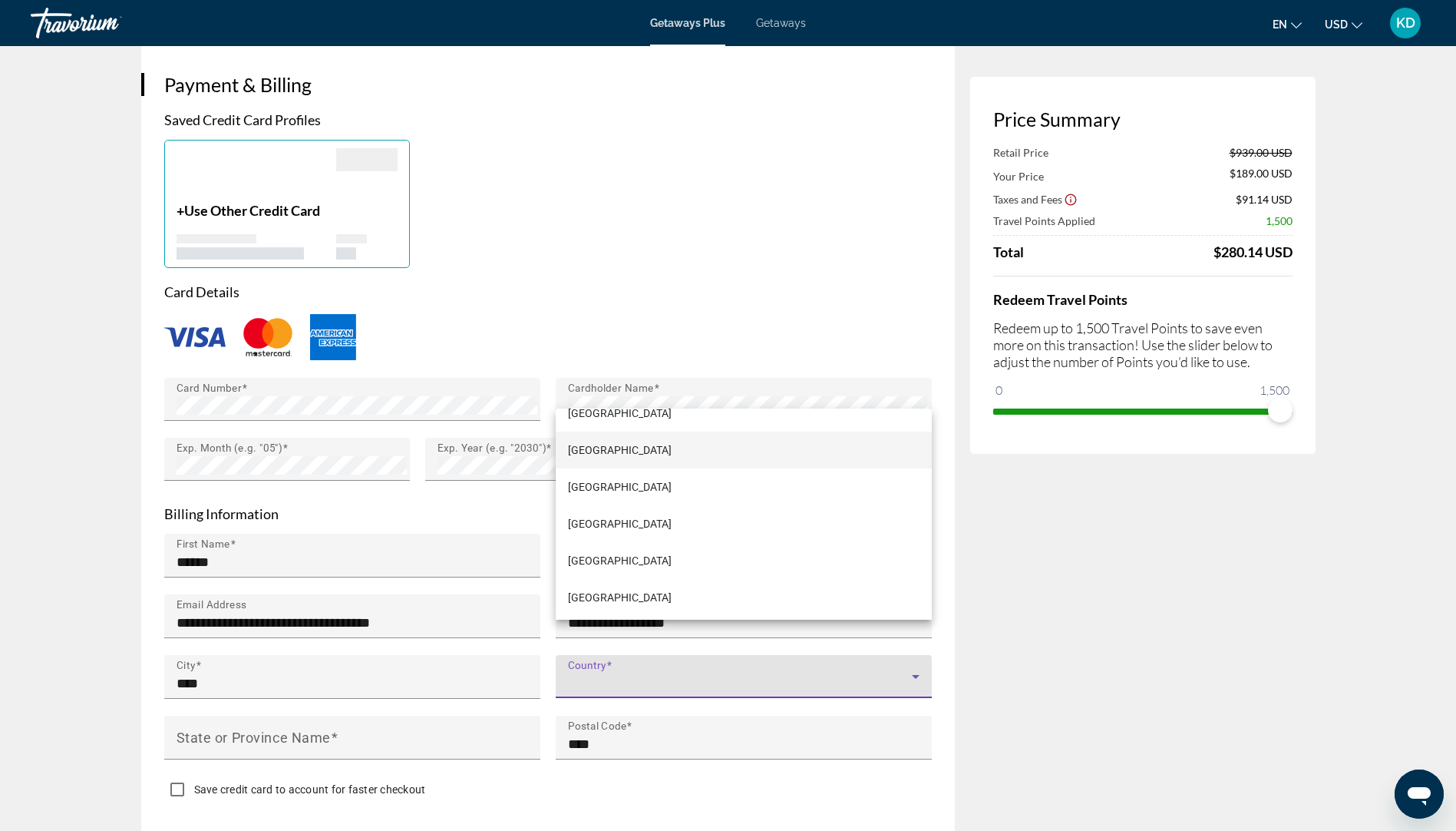
scroll to position [538, 0]
click at [579, 448] on span "[GEOGRAPHIC_DATA]" at bounding box center [619, 448] width 104 height 18
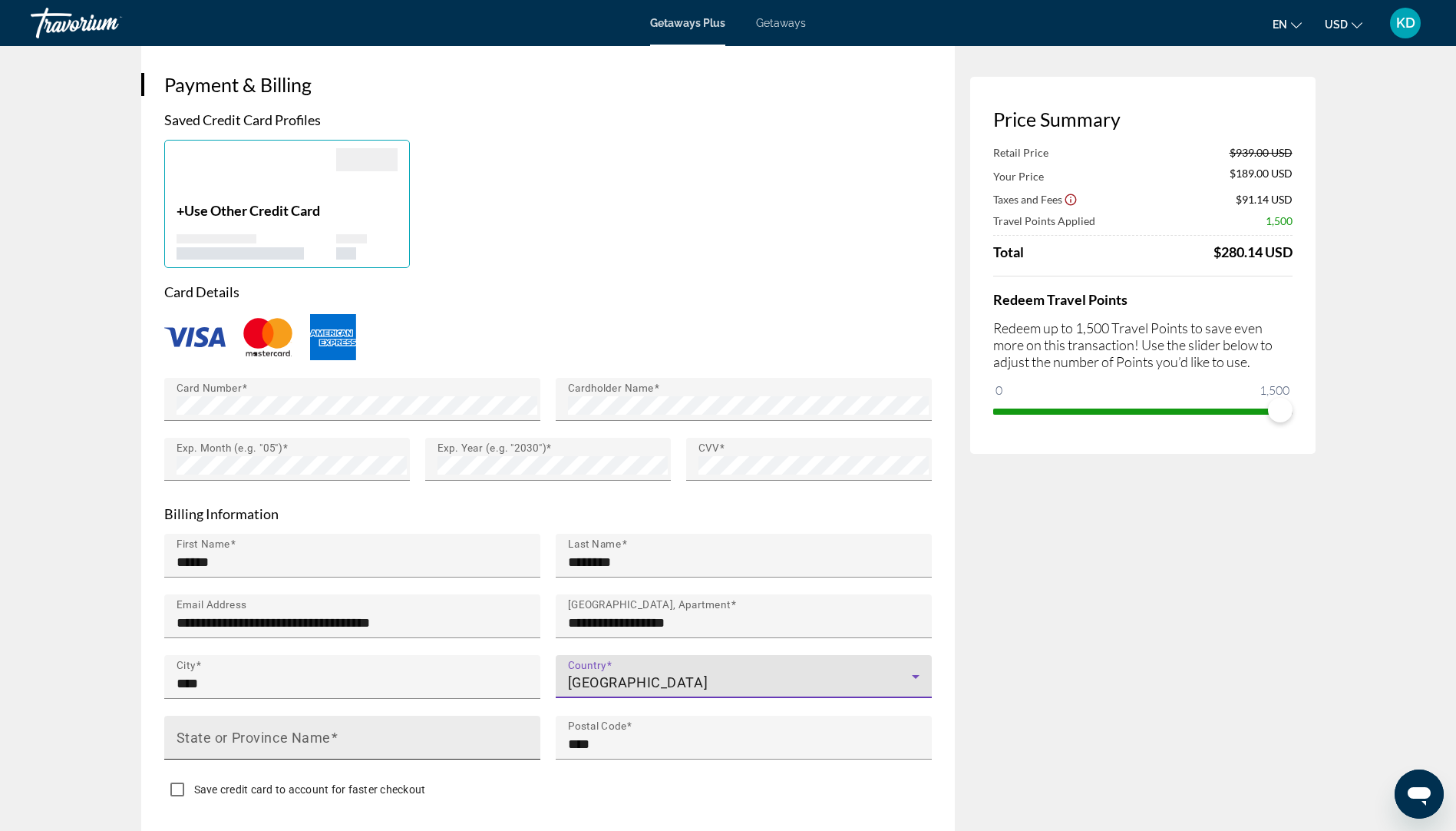
click at [268, 729] on mat-label "State or Province Name" at bounding box center [253, 737] width 154 height 17
click at [268, 735] on input "State or Province Name" at bounding box center [357, 744] width 361 height 18
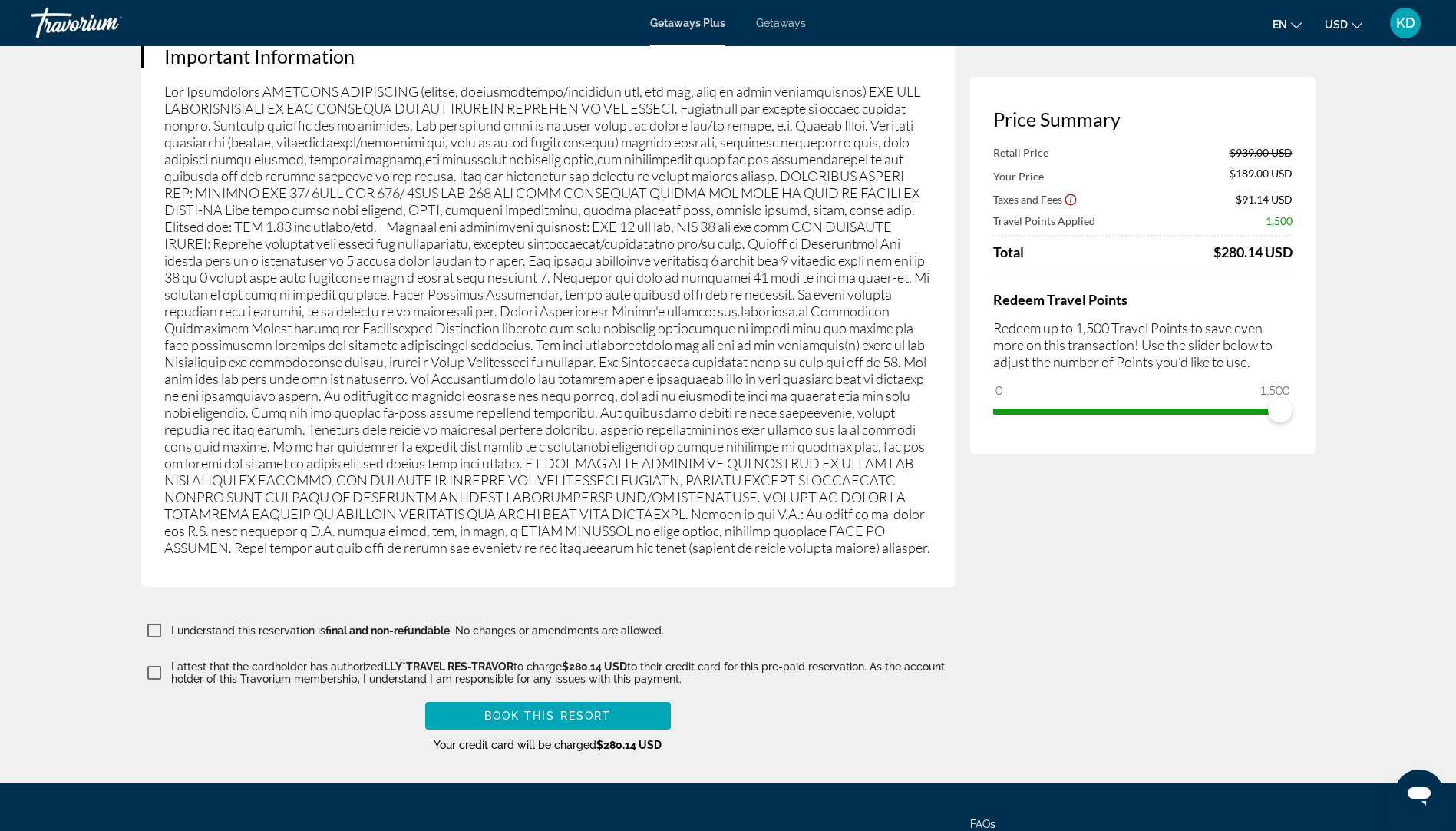
scroll to position [2398, 0]
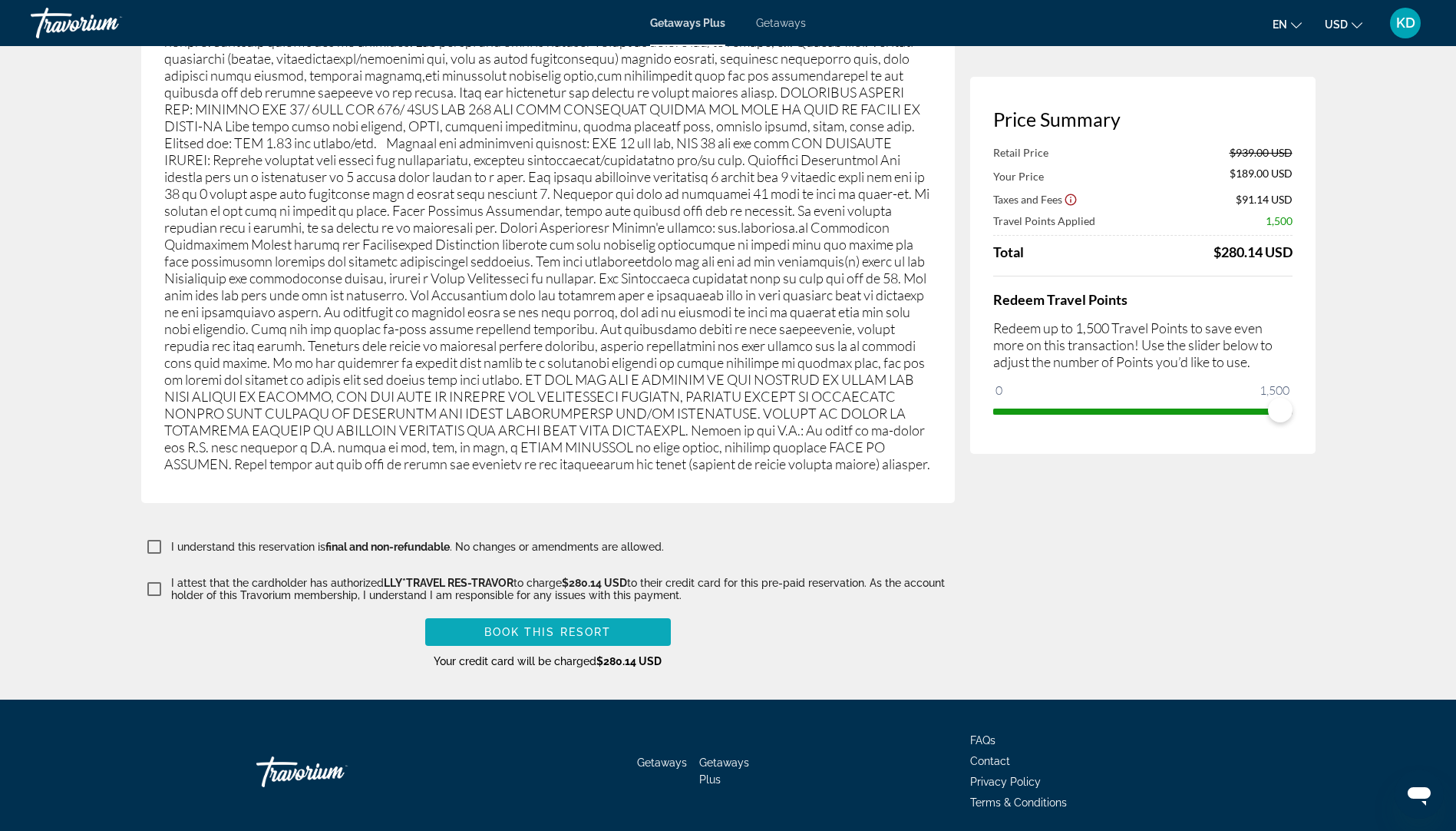
type input "****"
click at [533, 626] on span "Book this Resort" at bounding box center [548, 632] width 128 height 12
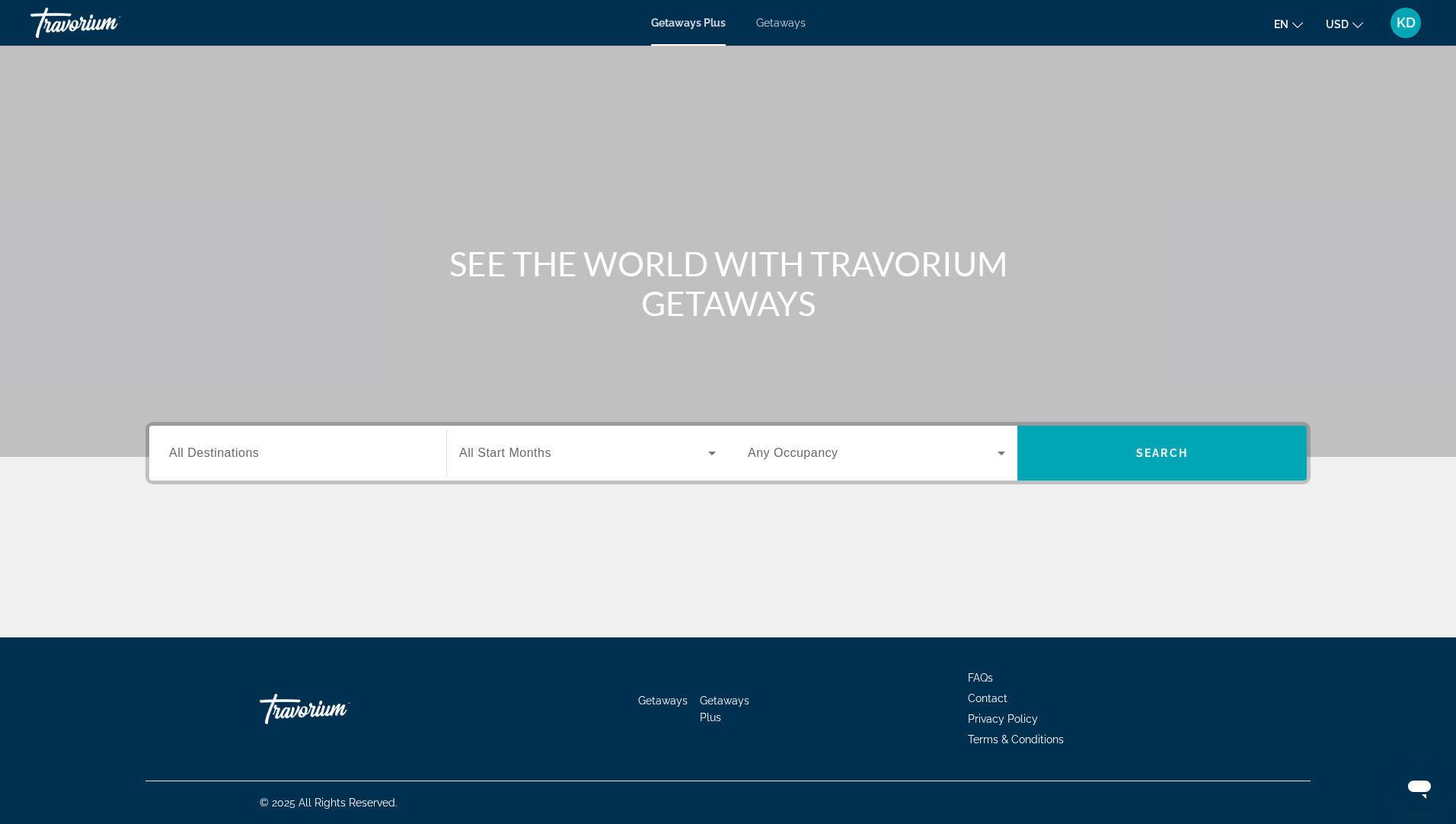
click at [243, 459] on span "All Destinations" at bounding box center [214, 452] width 90 height 13
click at [243, 459] on input "Destination All Destinations" at bounding box center [298, 453] width 257 height 18
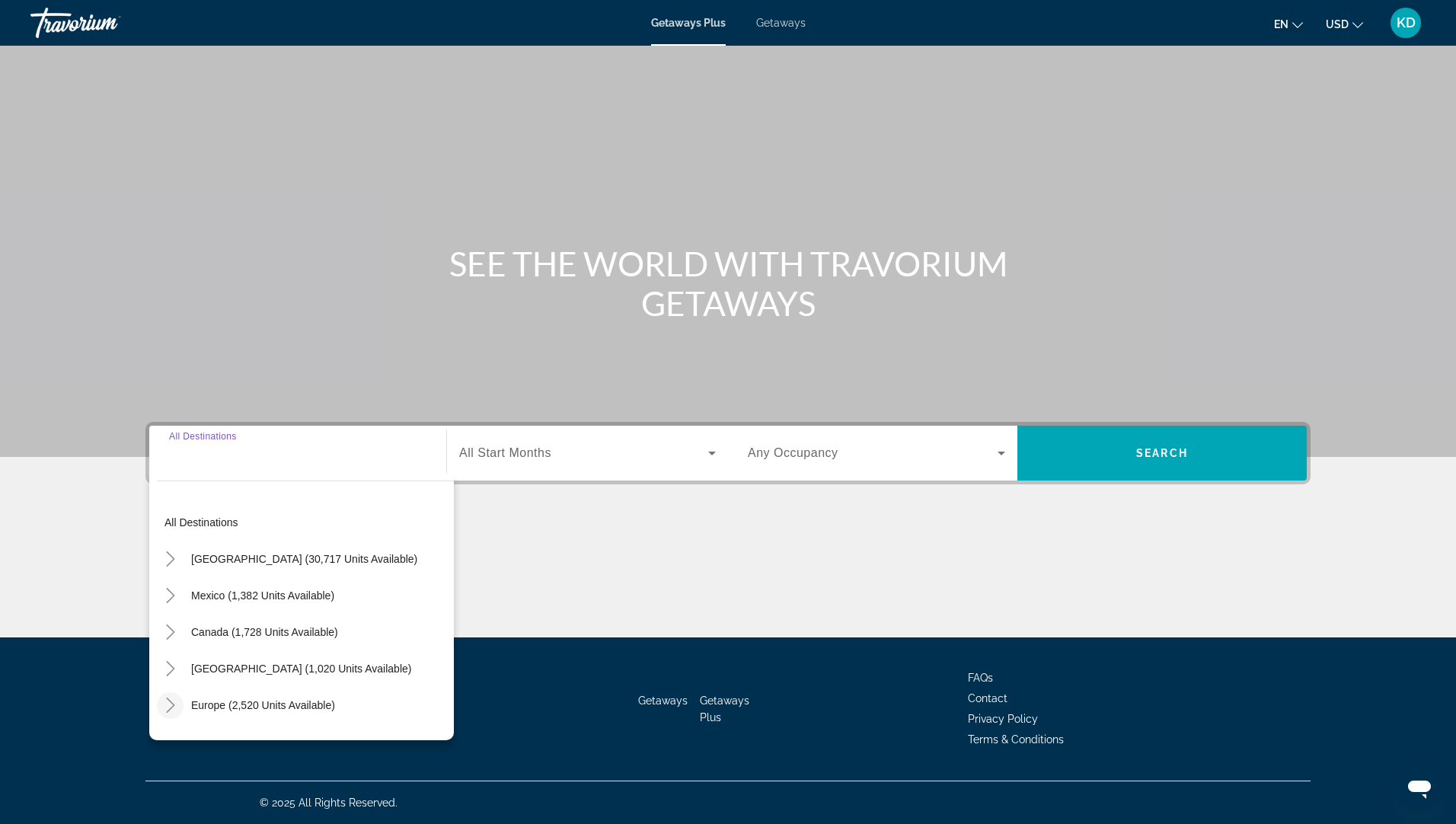
click at [170, 706] on icon "Toggle Europe (2,520 units available)" at bounding box center [171, 705] width 16 height 16
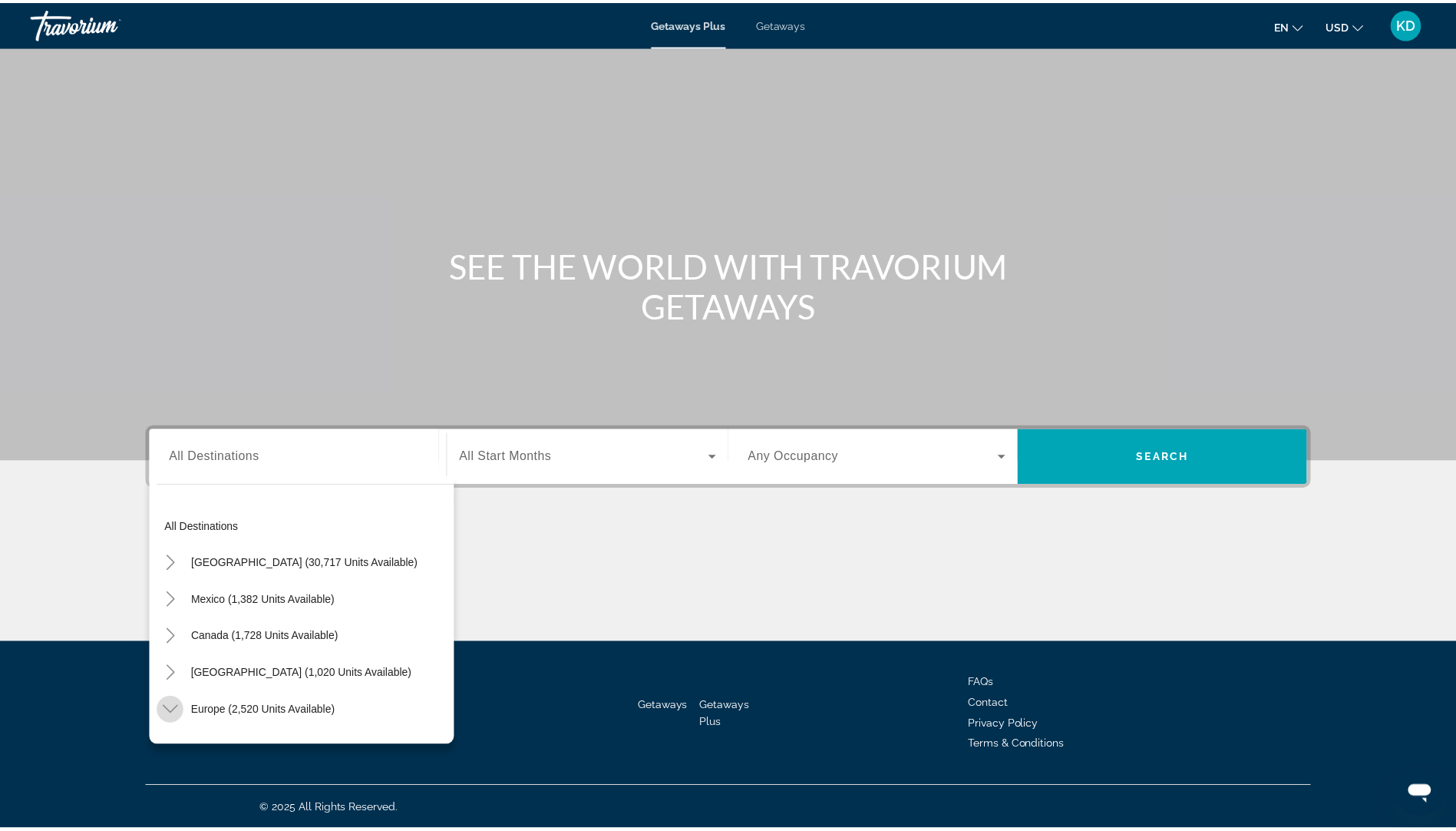
scroll to position [192, 0]
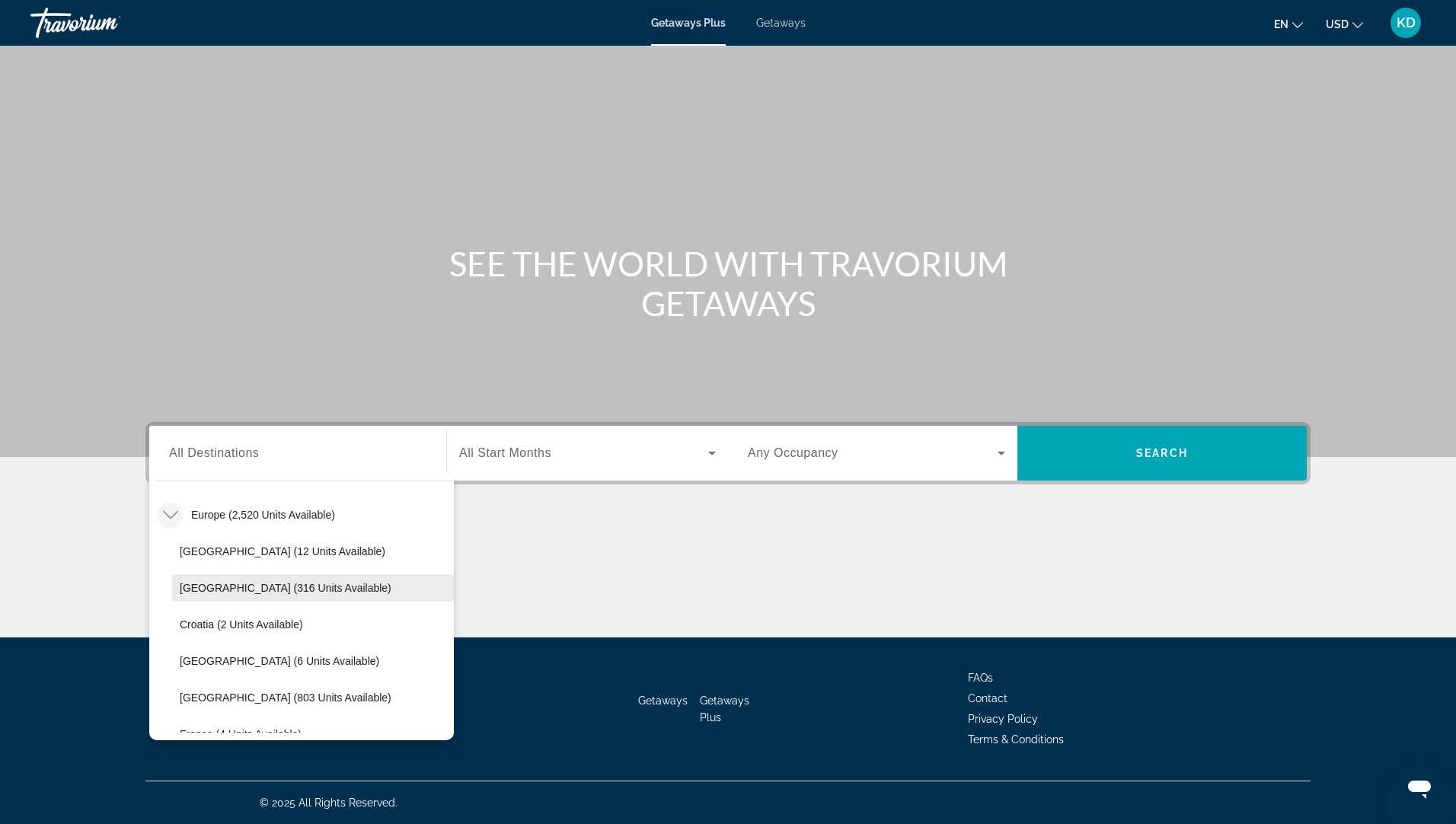
click at [211, 587] on span "[GEOGRAPHIC_DATA] (316 units available)" at bounding box center [285, 588] width 211 height 12
type input "**********"
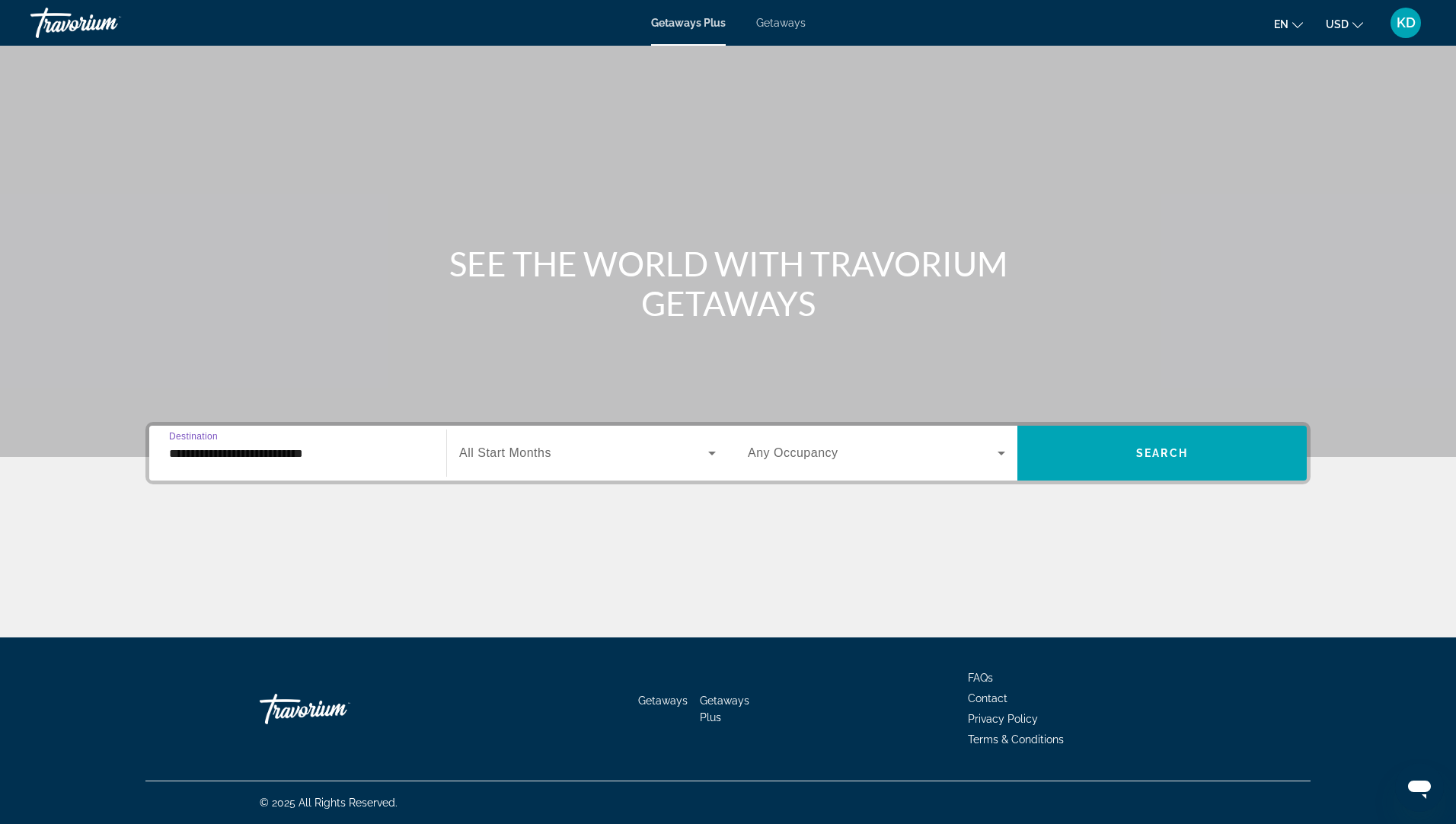
click at [715, 454] on icon "Search widget" at bounding box center [712, 453] width 18 height 18
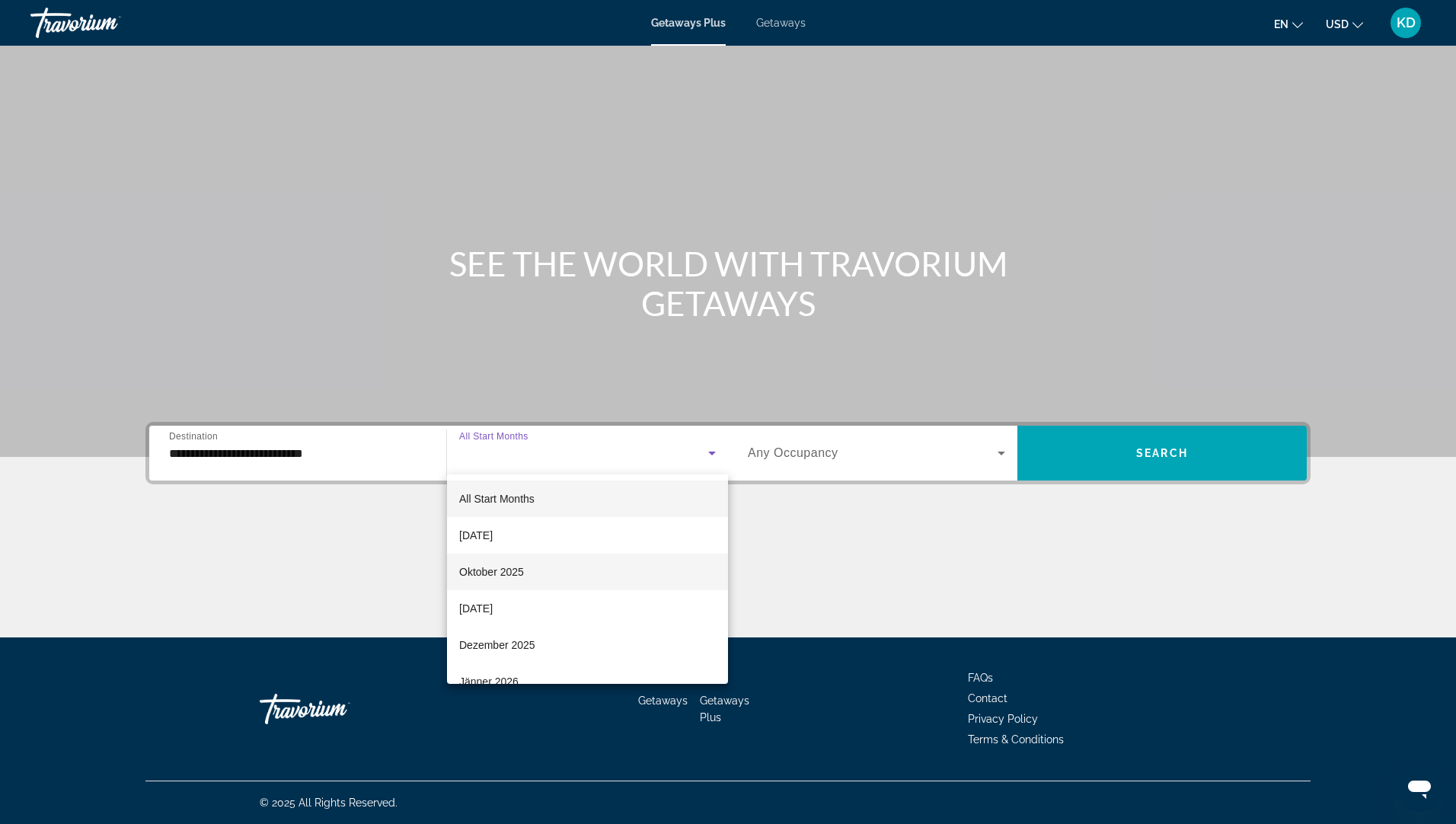
click at [493, 570] on span "Oktober 2025" at bounding box center [491, 571] width 65 height 18
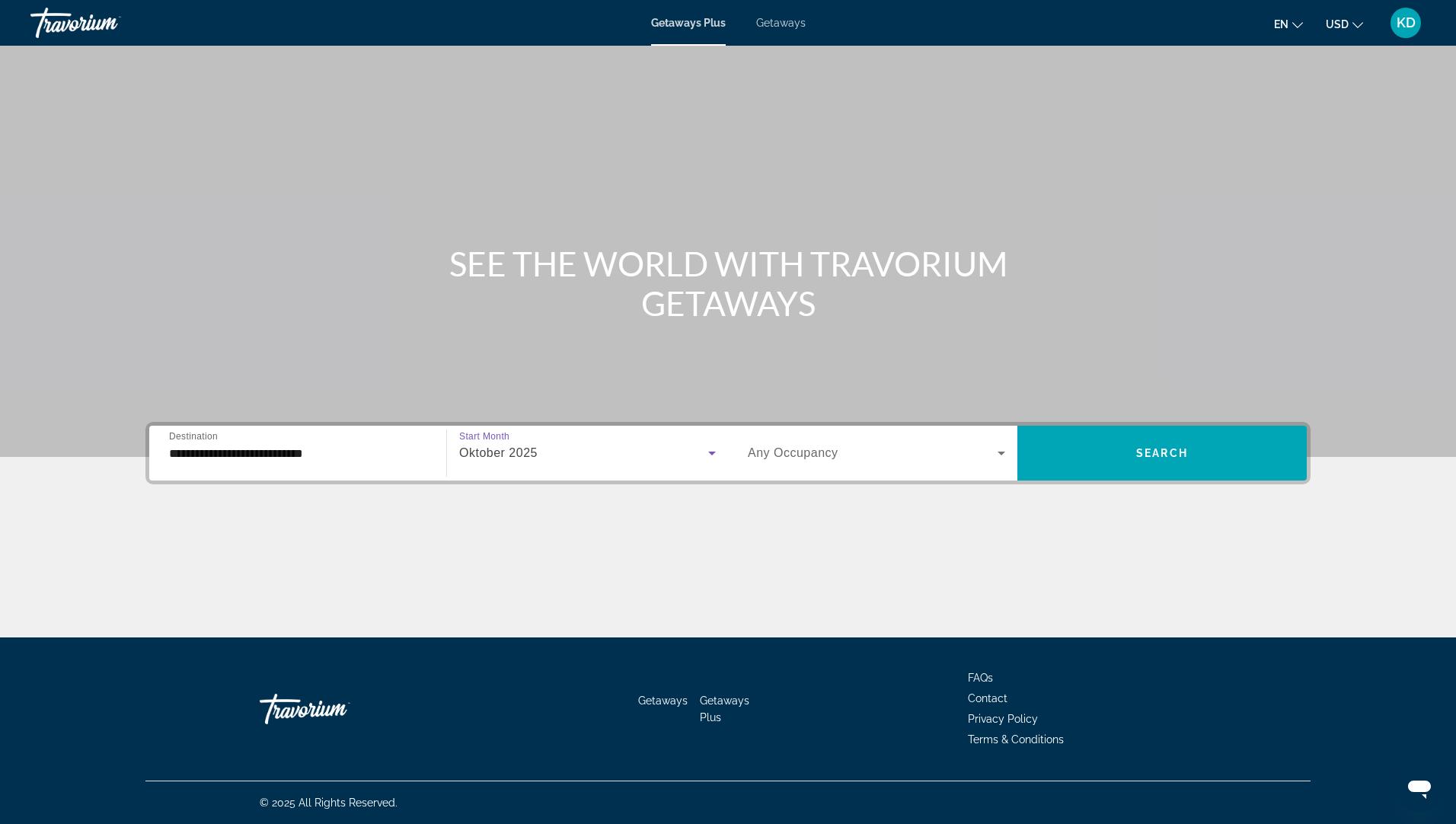
click at [848, 456] on span "Search widget" at bounding box center [873, 453] width 249 height 18
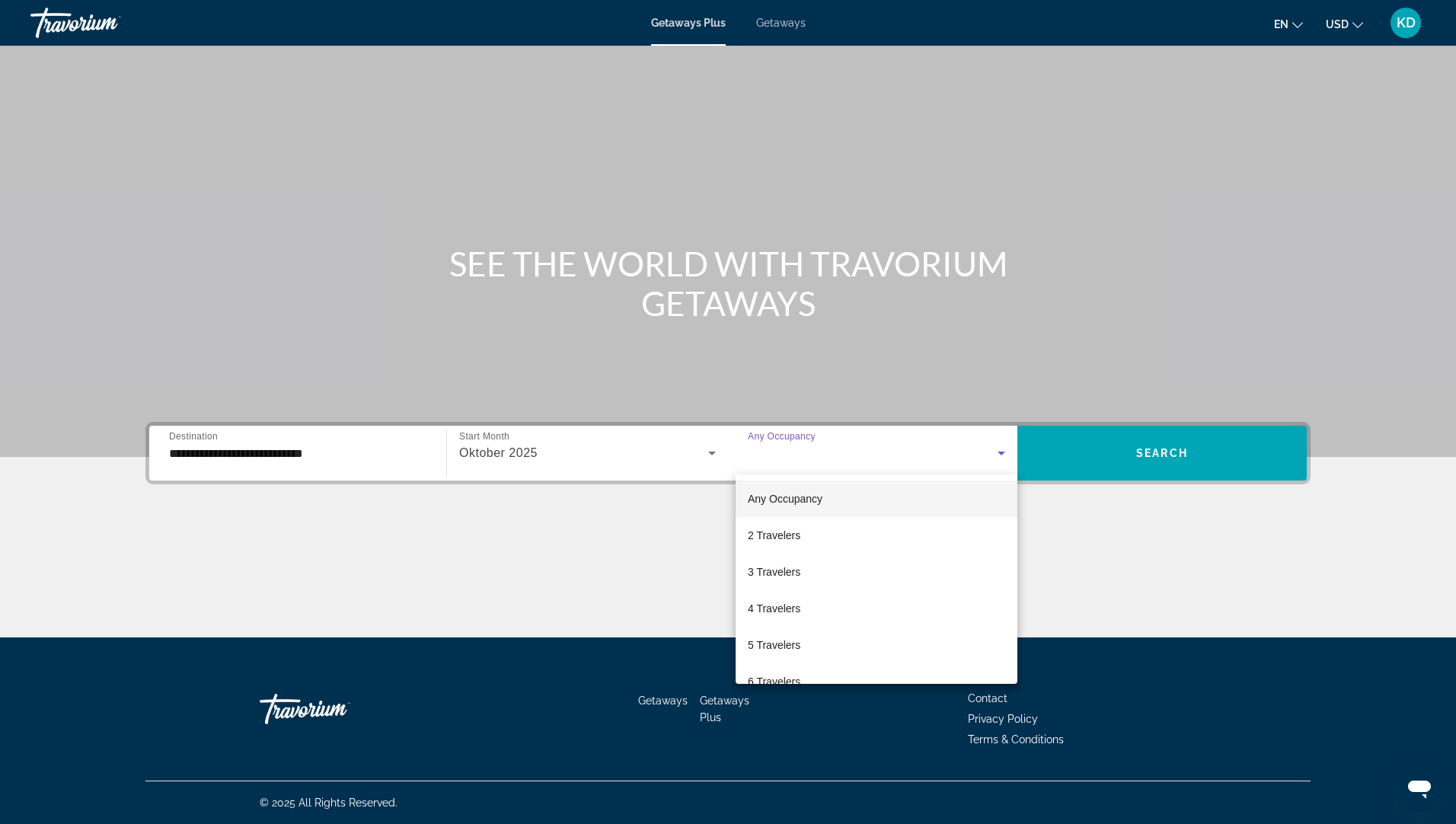
click at [1164, 443] on div at bounding box center [728, 412] width 1456 height 824
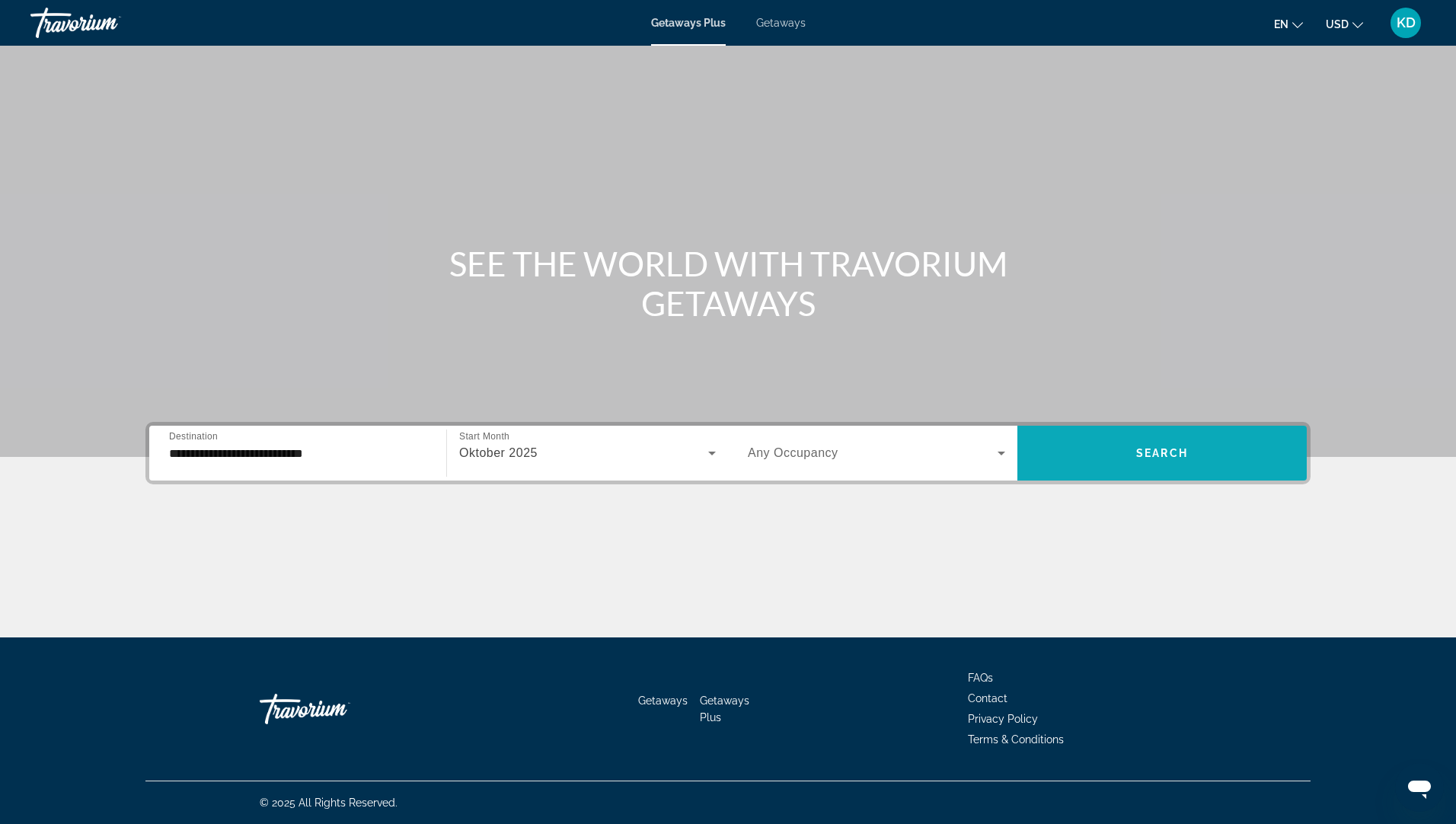
click at [1160, 453] on span "Search" at bounding box center [1163, 453] width 52 height 12
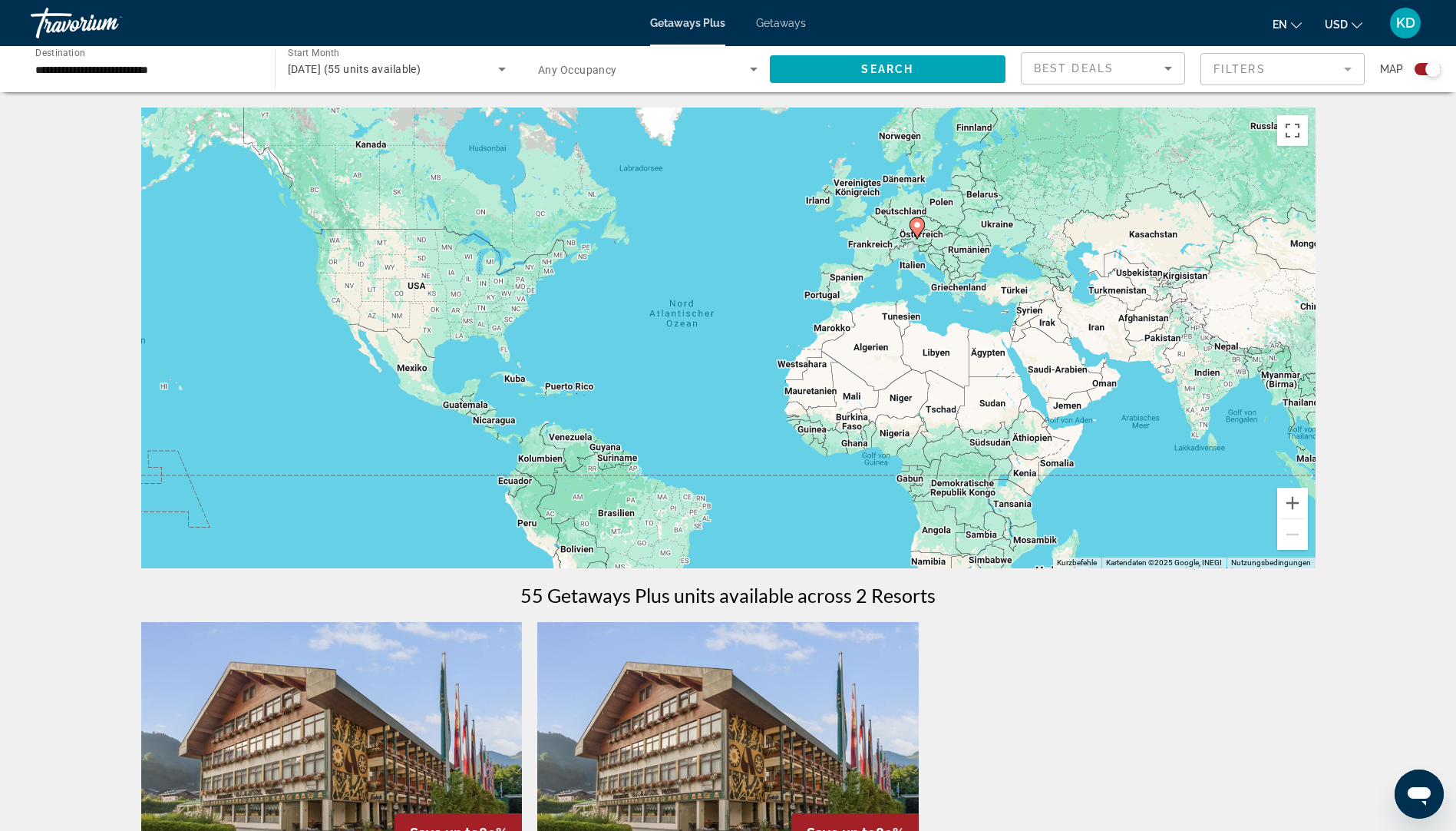
scroll to position [461, 0]
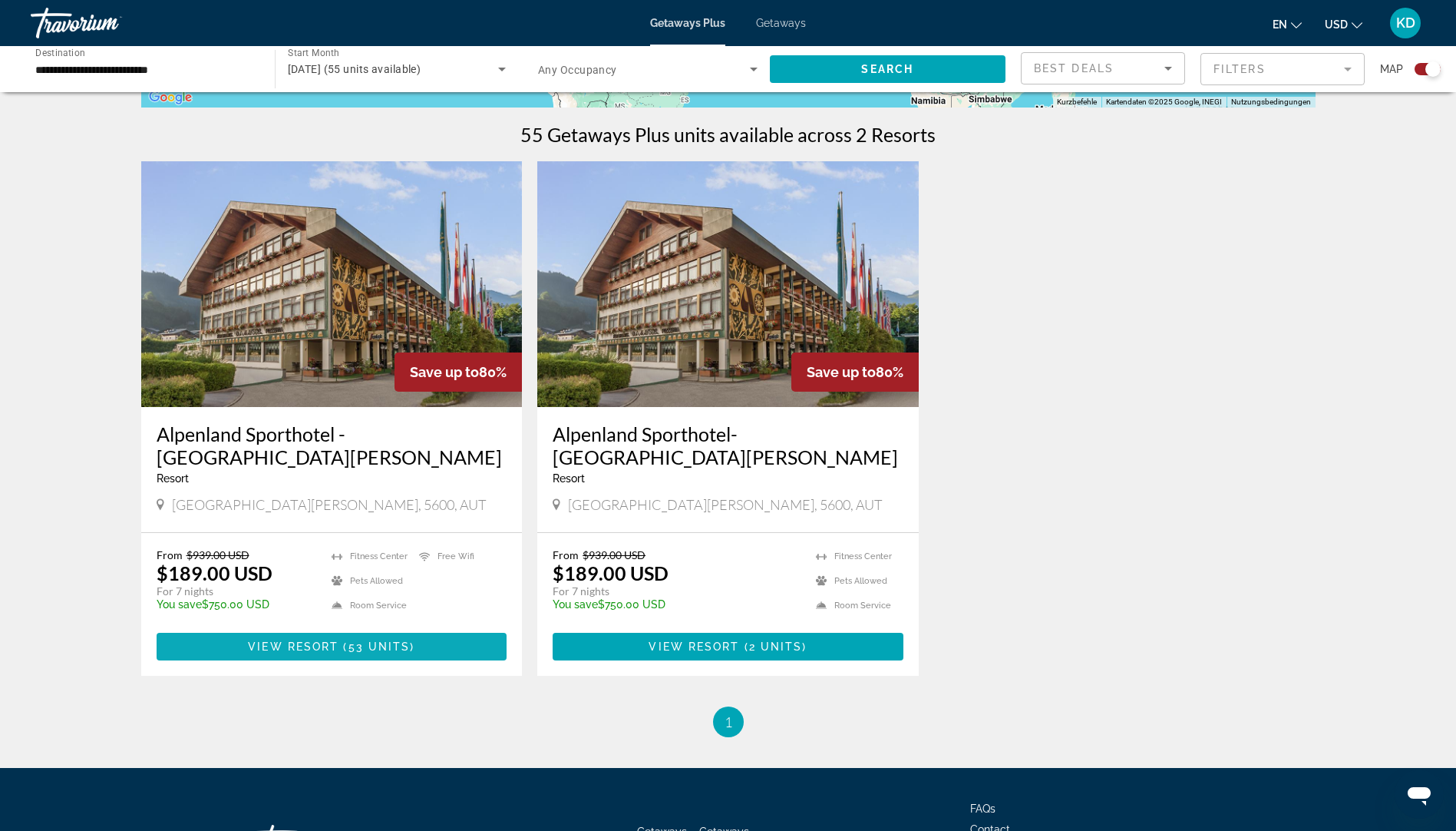
click at [303, 645] on span "View Resort" at bounding box center [293, 647] width 90 height 12
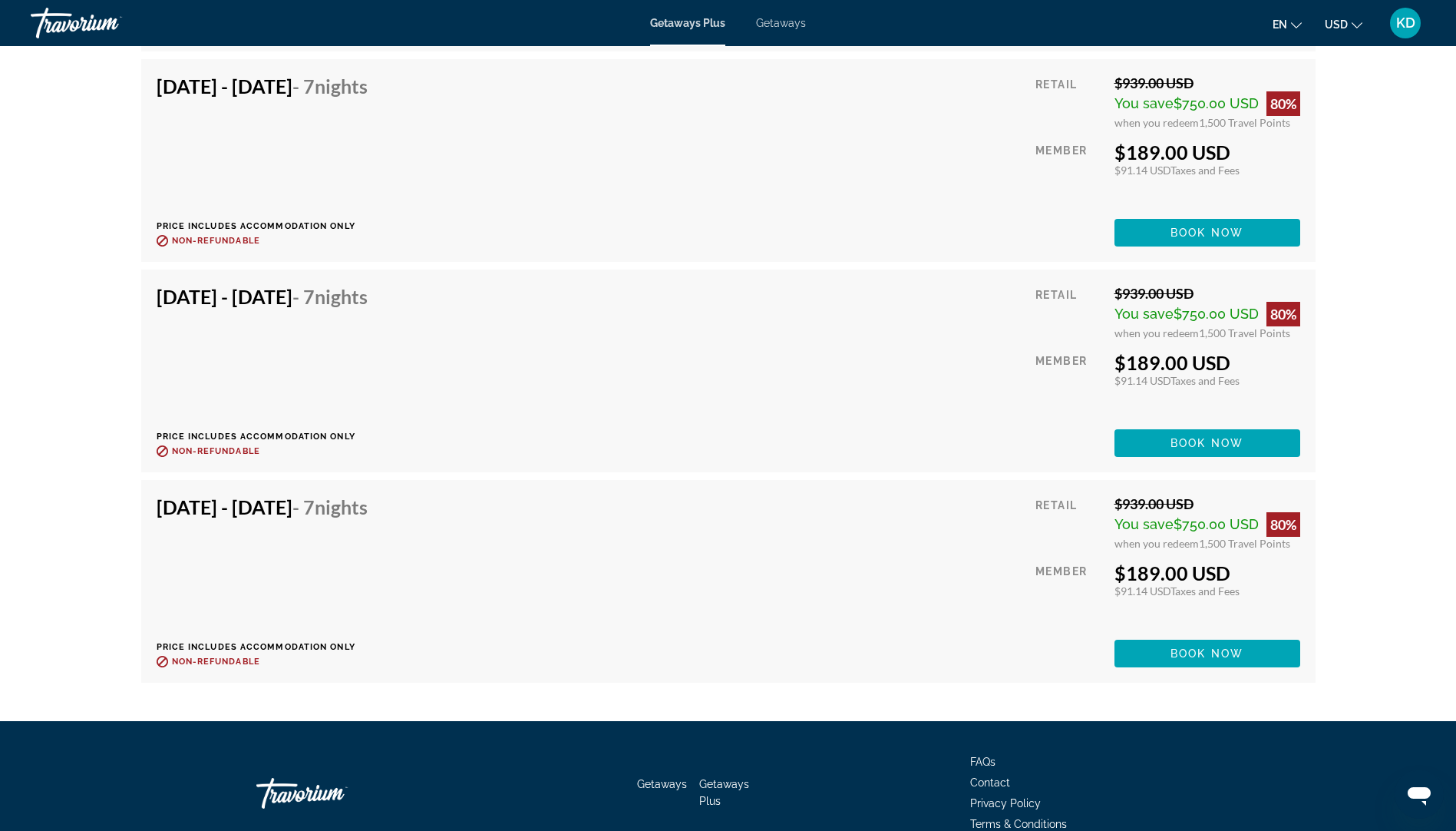
scroll to position [3993, 0]
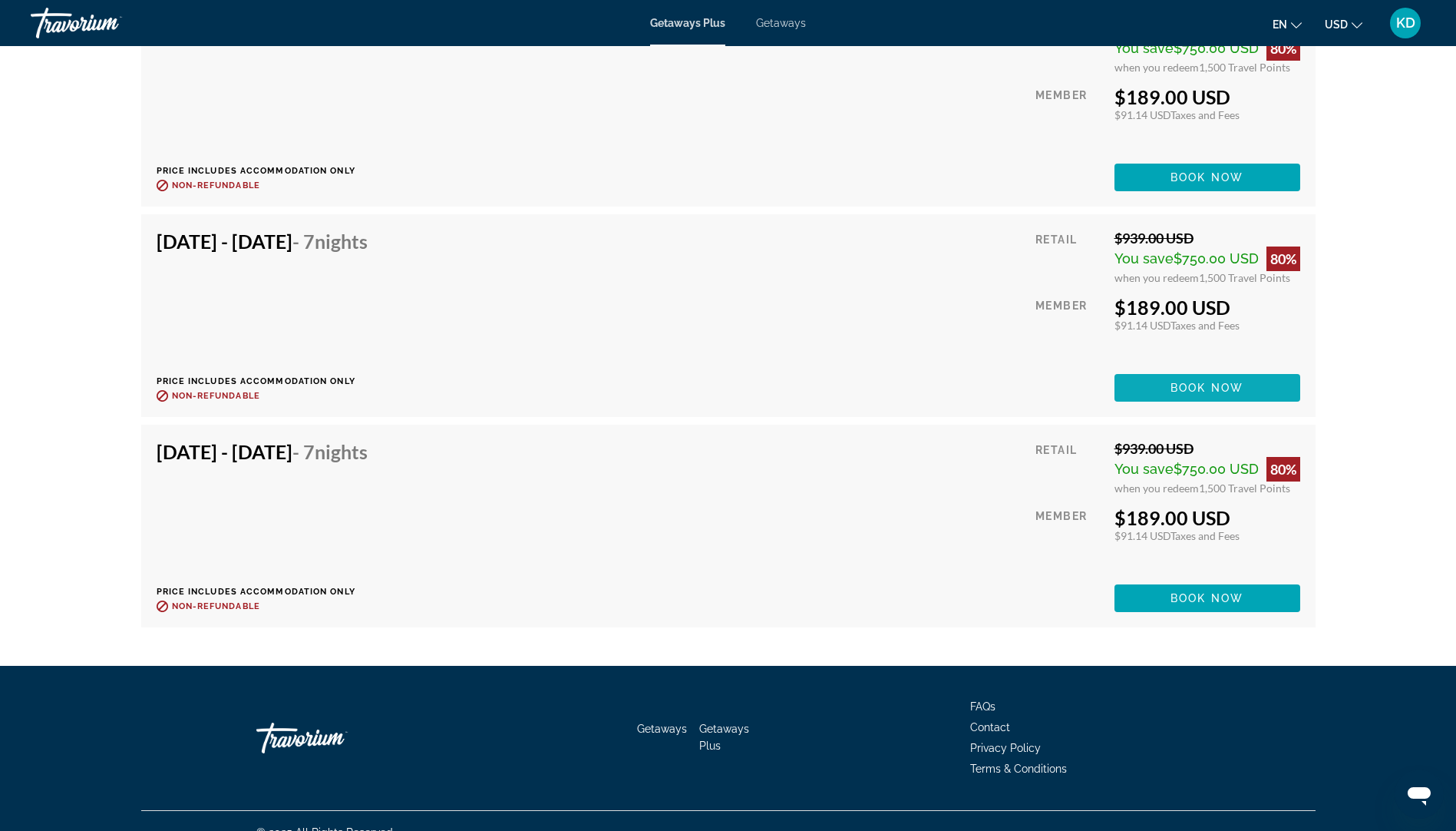
click at [1217, 382] on span "Book now" at bounding box center [1207, 388] width 73 height 12
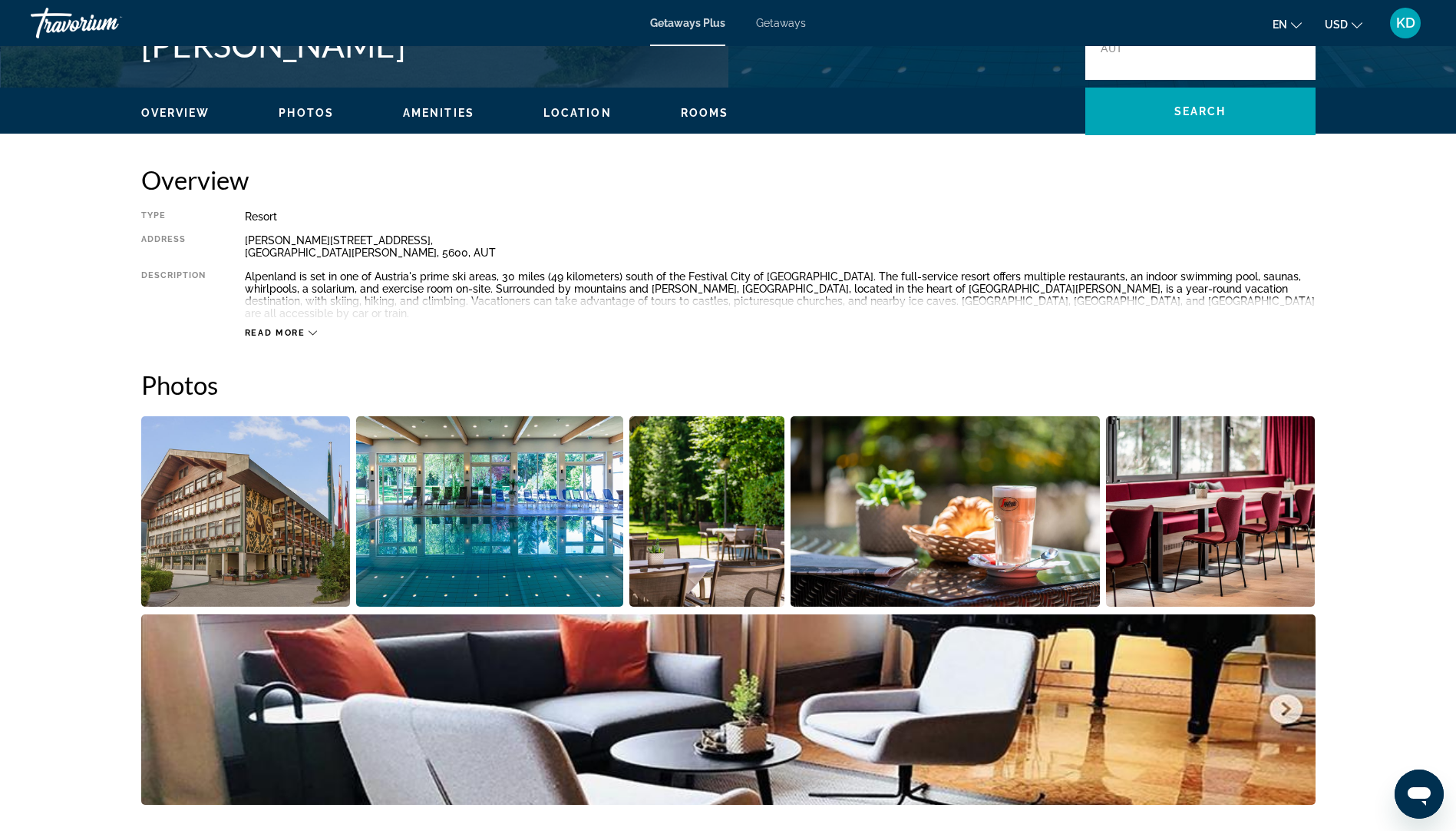
scroll to position [307, 0]
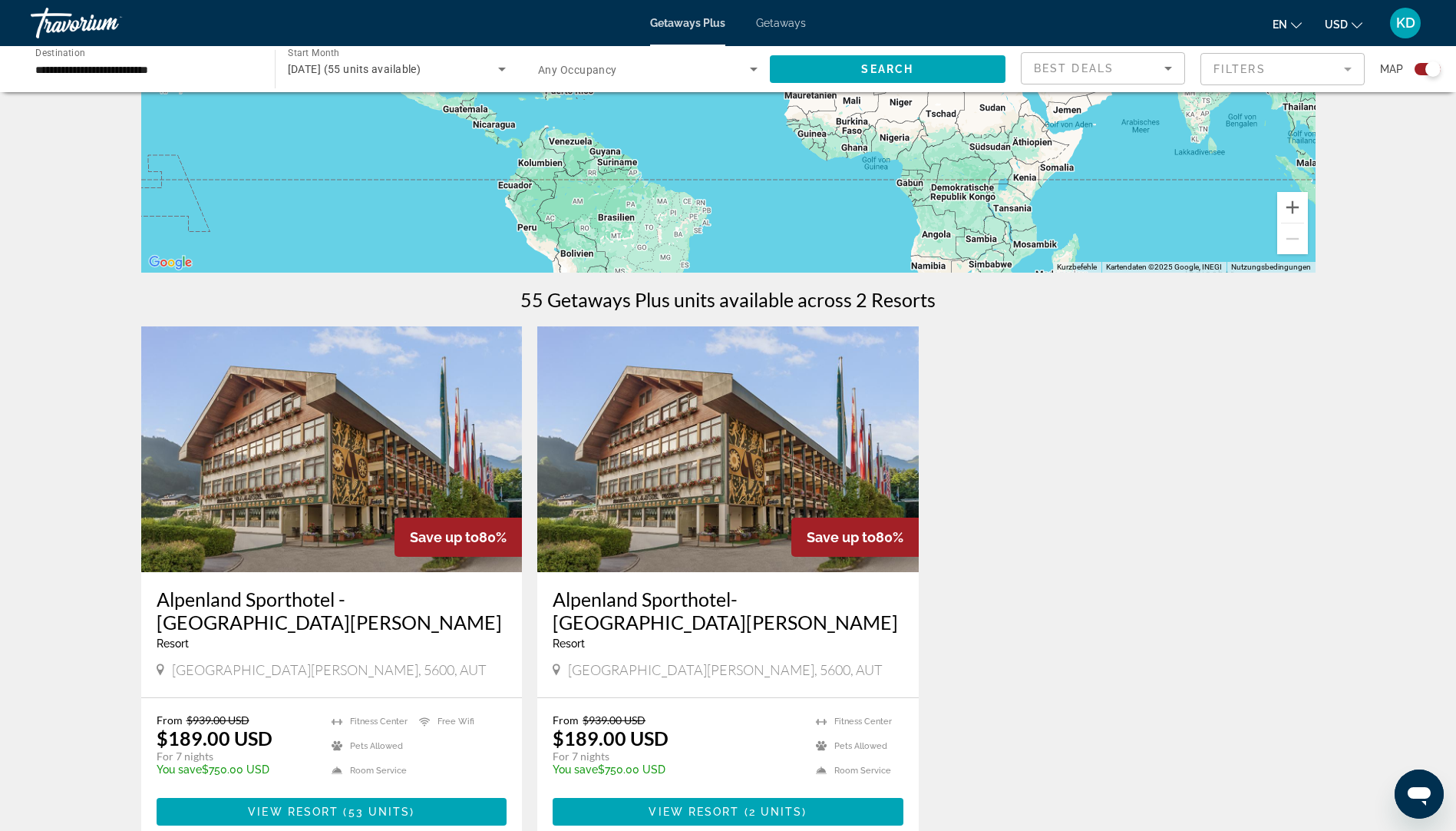
scroll to position [307, 0]
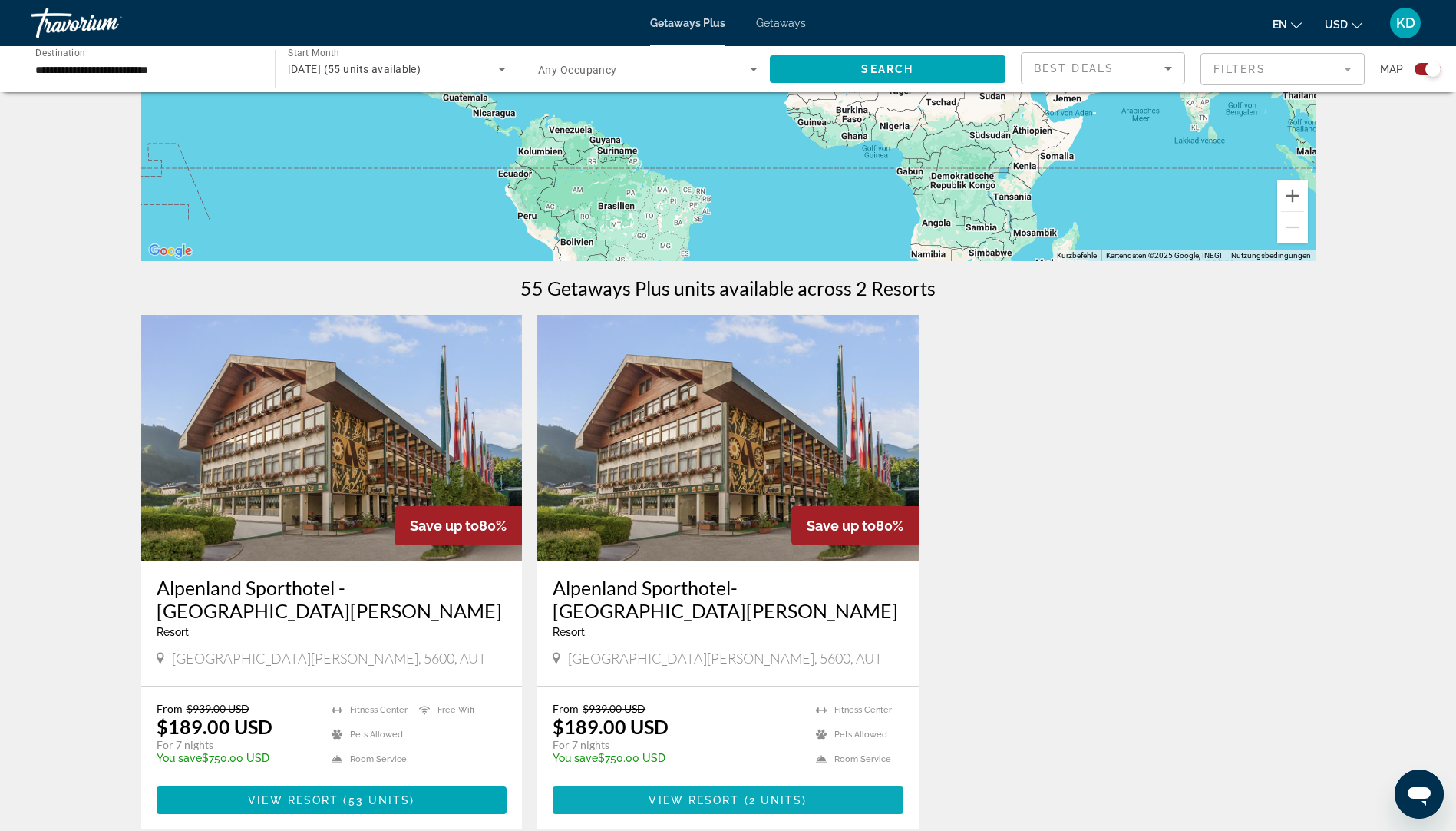
click at [761, 801] on span "2 units" at bounding box center [776, 801] width 54 height 12
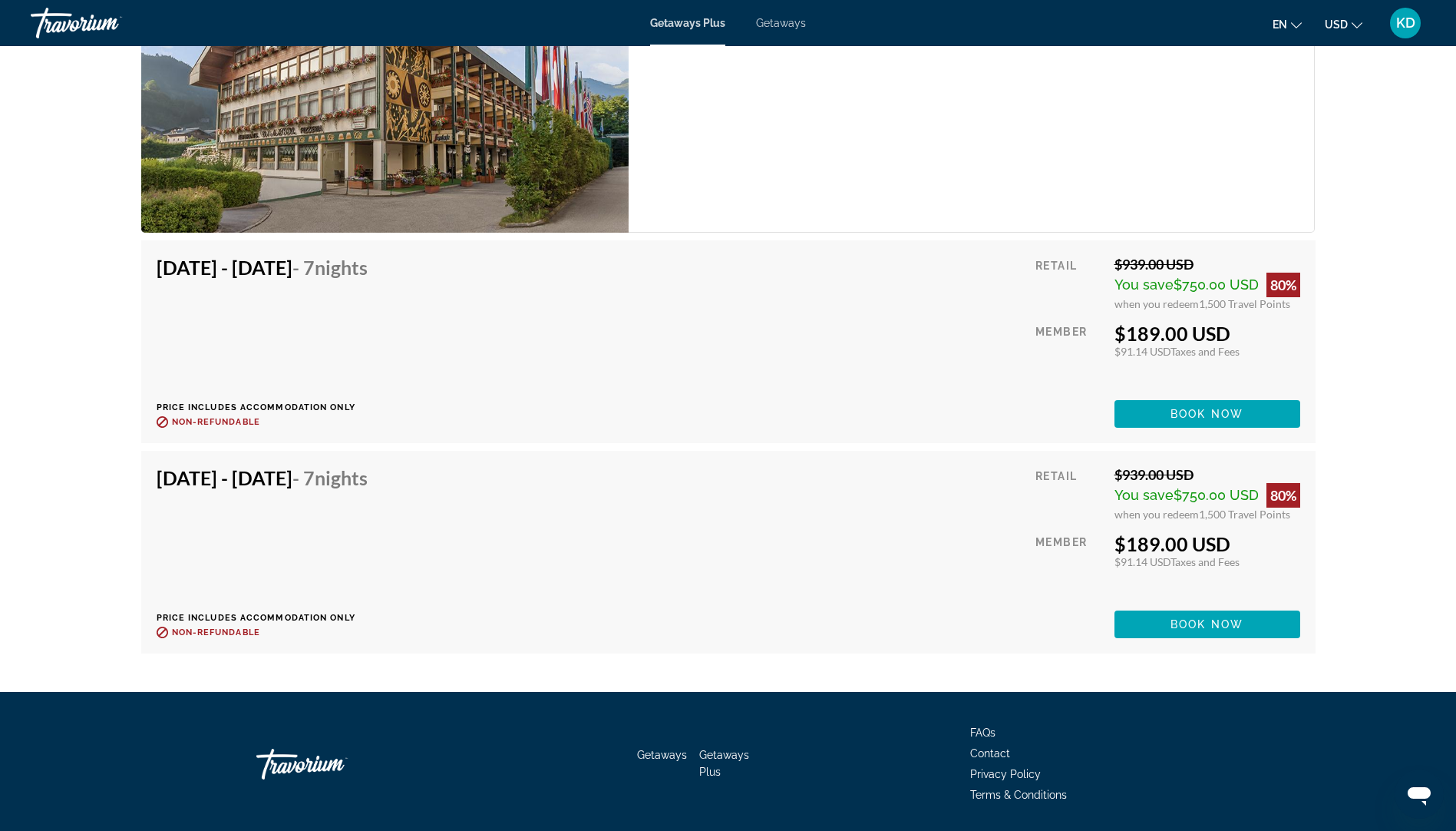
scroll to position [2611, 0]
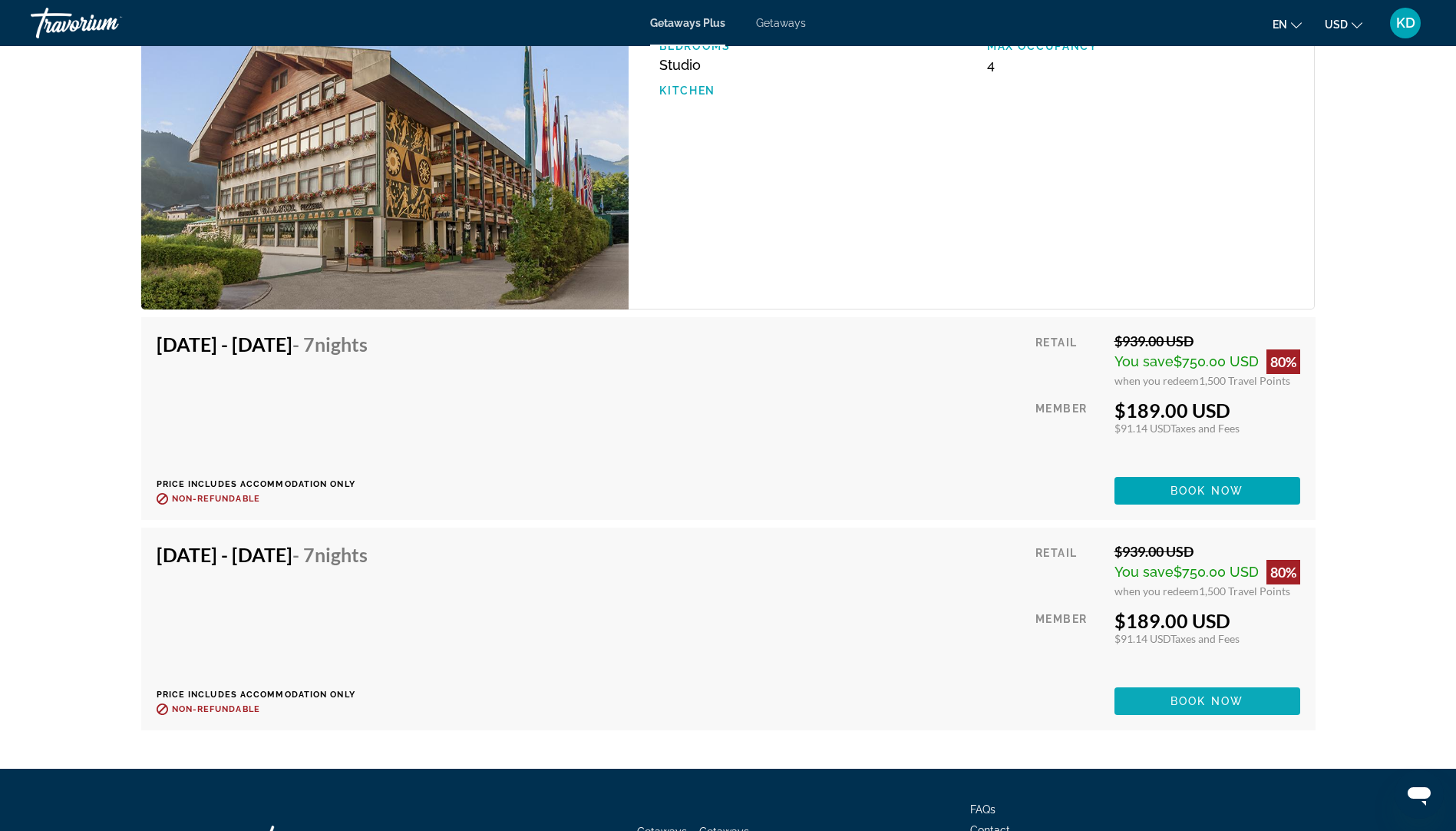
click at [1244, 683] on span "Main content" at bounding box center [1207, 701] width 186 height 37
